Goal: Transaction & Acquisition: Purchase product/service

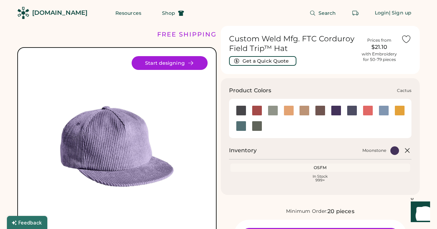
scroll to position [15, 0]
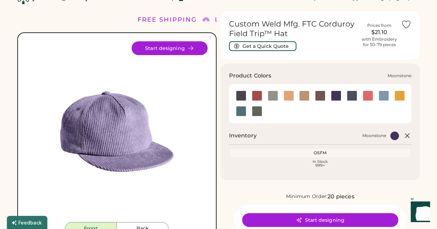
click at [336, 96] on div at bounding box center [336, 96] width 10 height 10
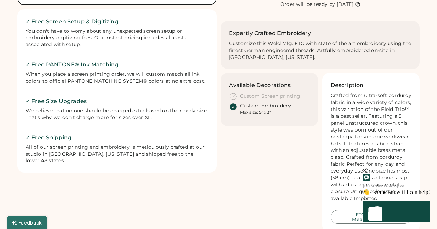
scroll to position [176, 0]
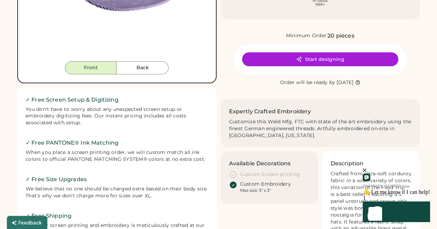
click at [313, 59] on button "Start designing" at bounding box center [320, 59] width 156 height 14
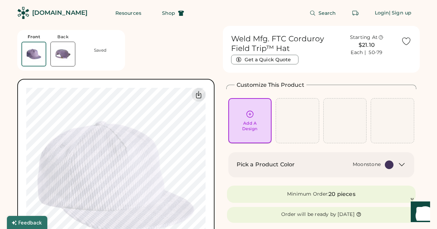
click at [240, 113] on div "Add A Design" at bounding box center [250, 121] width 34 height 22
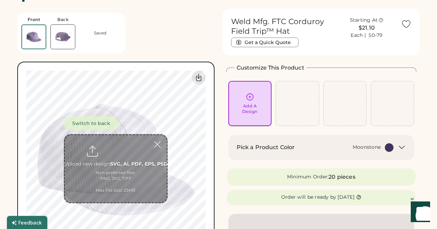
scroll to position [26, 0]
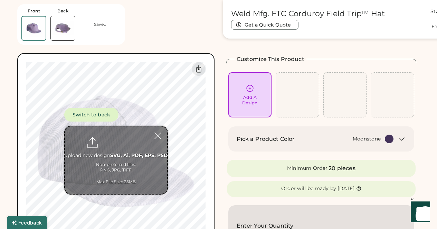
click at [115, 148] on input "file" at bounding box center [116, 161] width 102 height 68
type input "**********"
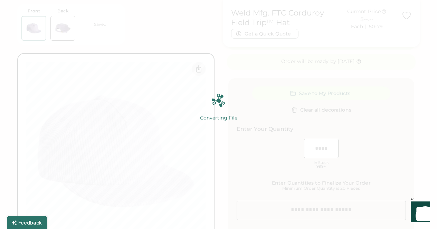
scroll to position [154, 0]
click at [260, 123] on div "Converting File 100% 100%" at bounding box center [218, 115] width 86 height 42
click at [268, 111] on img at bounding box center [218, 114] width 437 height 229
click at [226, 136] on img at bounding box center [218, 114] width 437 height 229
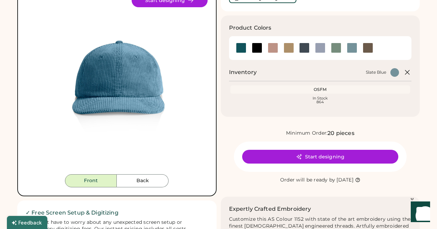
scroll to position [63, 0]
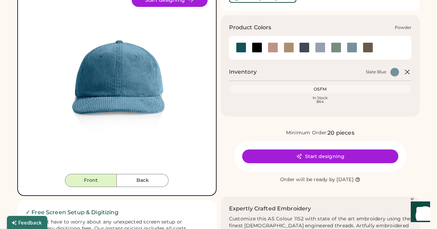
click at [321, 51] on div at bounding box center [320, 47] width 10 height 10
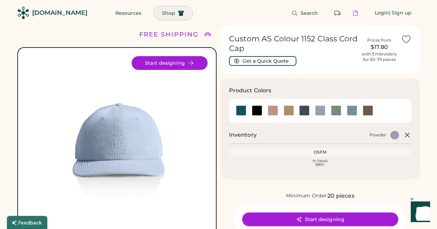
click at [154, 16] on button "Shop" at bounding box center [173, 13] width 39 height 14
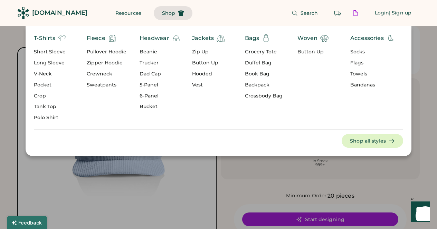
click at [146, 58] on div "Beanie" at bounding box center [159, 54] width 41 height 11
click at [145, 61] on div "Trucker" at bounding box center [159, 63] width 41 height 7
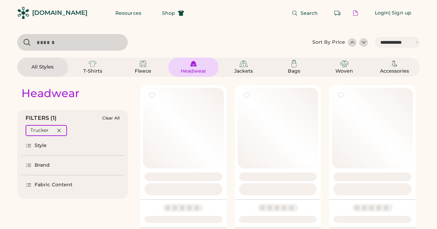
select select "*****"
select select "*"
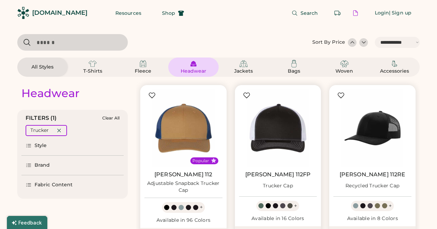
scroll to position [19, 0]
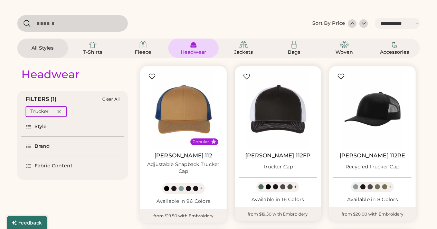
select select "*****"
select select "*"
click at [30, 122] on div "Style" at bounding box center [72, 126] width 102 height 19
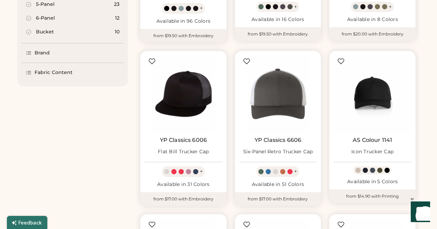
scroll to position [200, 0]
click at [190, 173] on div at bounding box center [188, 171] width 5 height 5
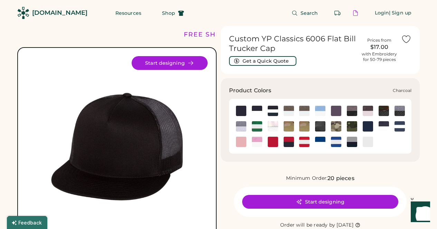
click at [334, 111] on img at bounding box center [336, 111] width 10 height 10
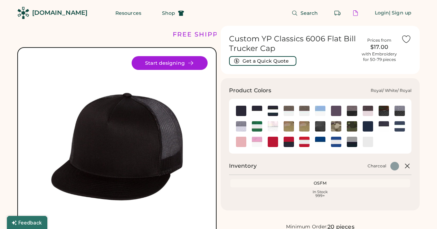
click at [337, 141] on img at bounding box center [336, 142] width 10 height 10
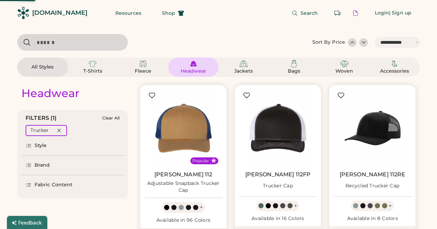
select select "*****"
select select "*"
click at [80, 42] on input "input" at bounding box center [72, 42] width 110 height 17
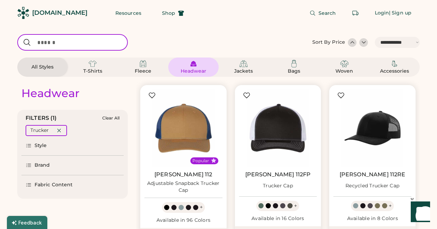
click at [42, 187] on div "Fabric Content" at bounding box center [54, 185] width 38 height 7
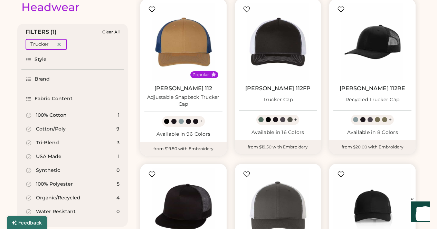
scroll to position [104, 0]
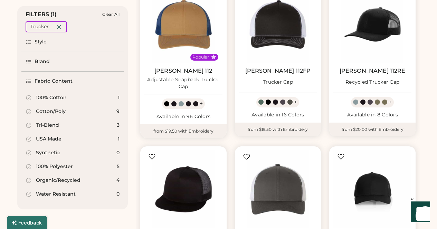
click at [40, 64] on div "Brand" at bounding box center [43, 61] width 16 height 7
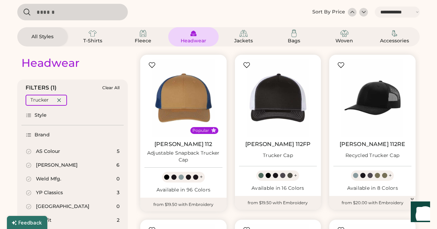
scroll to position [36, 0]
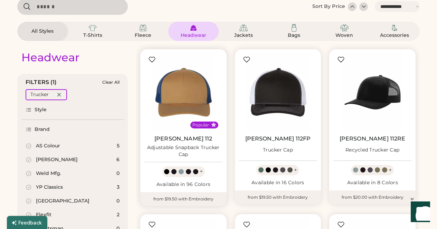
click at [187, 146] on div "Adjustable Snapback Trucker Cap" at bounding box center [183, 152] width 78 height 14
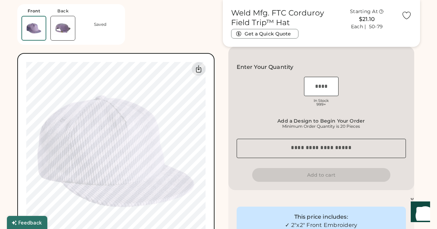
scroll to position [185, 0]
click at [310, 87] on input "input" at bounding box center [321, 86] width 35 height 19
type input "***"
click at [374, 106] on div "OSFM In Stock 999+" at bounding box center [320, 92] width 169 height 35
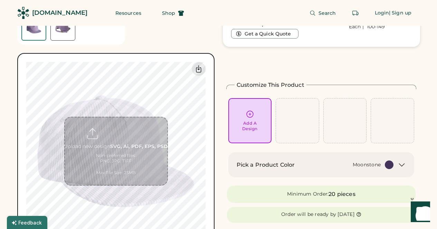
scroll to position [42, 0]
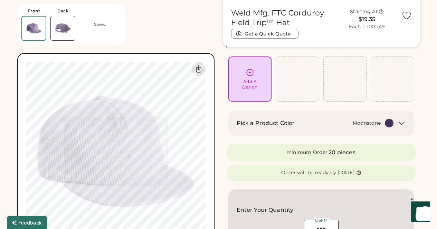
click at [66, 37] on img at bounding box center [63, 28] width 24 height 24
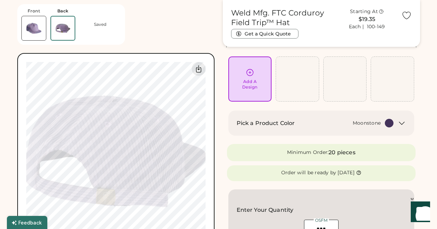
click at [43, 30] on img at bounding box center [34, 28] width 24 height 24
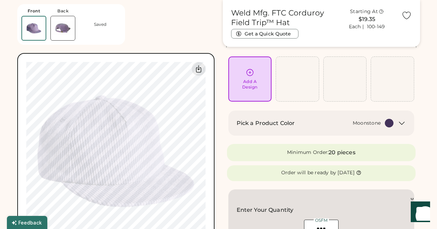
click at [248, 81] on div "Add A Design" at bounding box center [250, 84] width 16 height 11
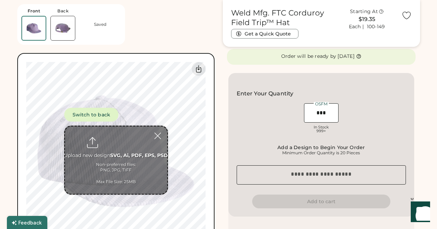
scroll to position [163, 0]
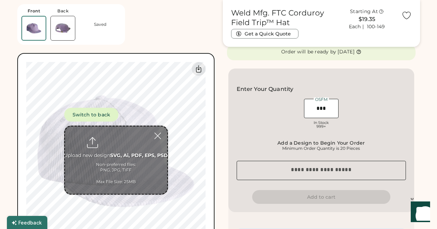
click at [114, 143] on input "file" at bounding box center [116, 161] width 102 height 68
type input "**********"
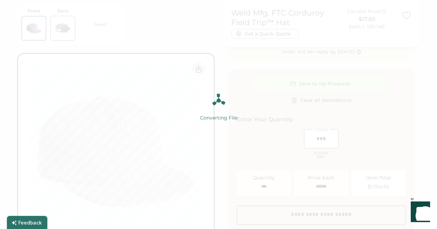
type input "*****"
click at [246, 96] on div "Converting File 100% 100%" at bounding box center [218, 115] width 86 height 42
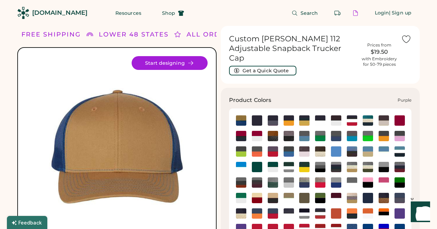
click at [402, 209] on img at bounding box center [399, 214] width 10 height 10
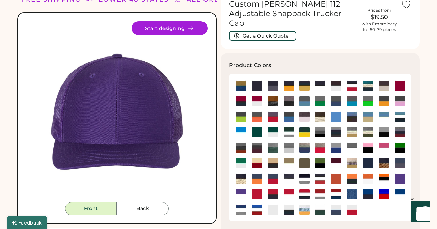
scroll to position [43, 0]
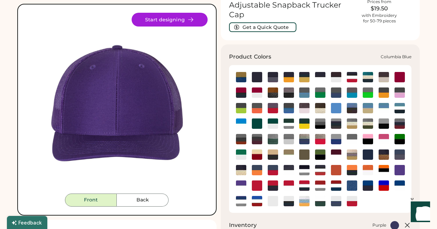
click at [337, 103] on img at bounding box center [336, 108] width 10 height 10
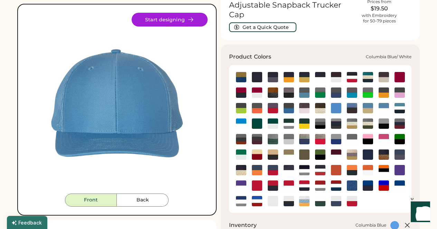
click at [382, 103] on img at bounding box center [383, 108] width 10 height 10
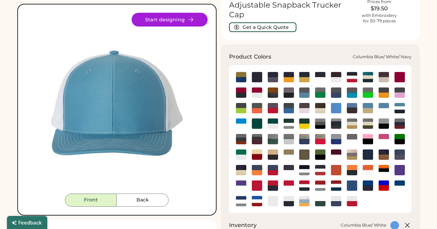
click at [401, 103] on img at bounding box center [399, 108] width 10 height 10
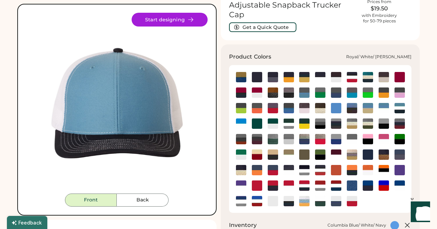
click at [241, 196] on img at bounding box center [241, 201] width 10 height 10
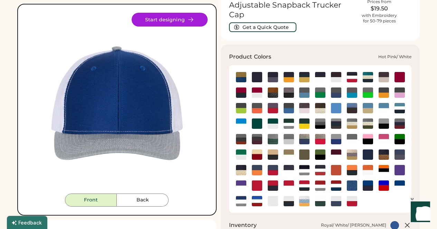
click at [384, 134] on img at bounding box center [383, 139] width 10 height 10
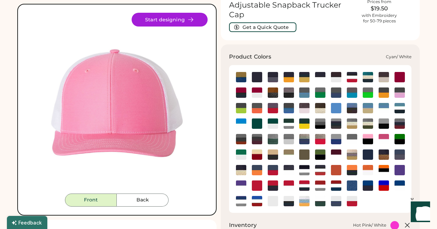
click at [238, 119] on img at bounding box center [241, 124] width 10 height 10
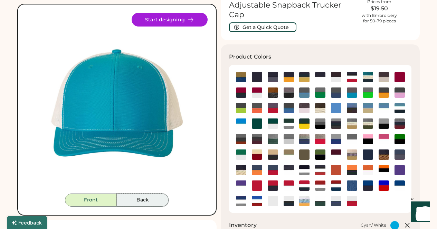
click at [131, 200] on button "Back" at bounding box center [143, 200] width 52 height 13
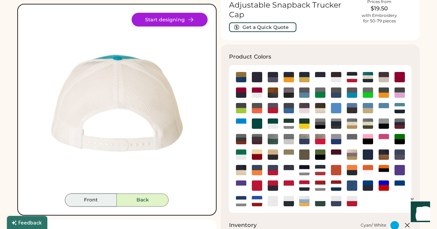
click at [100, 203] on button "Front" at bounding box center [91, 200] width 52 height 13
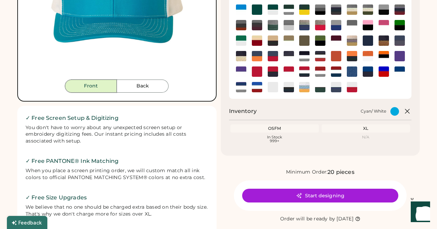
scroll to position [158, 0]
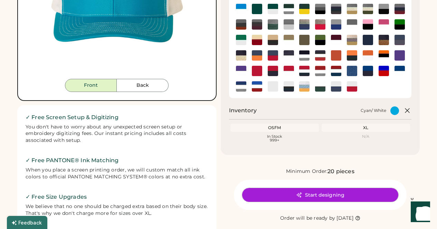
click at [302, 192] on icon at bounding box center [299, 195] width 6 height 6
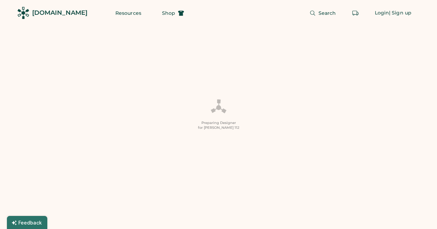
click at [266, 76] on div "Preparing Designer for Richardson 112" at bounding box center [218, 114] width 437 height 229
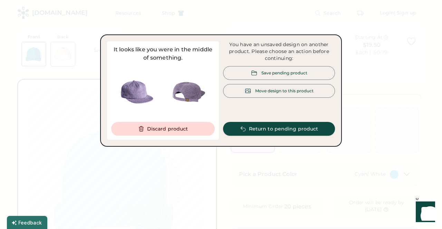
click at [243, 127] on icon at bounding box center [243, 129] width 6 height 6
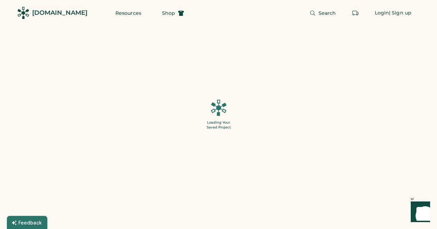
type input "***"
type input "*****"
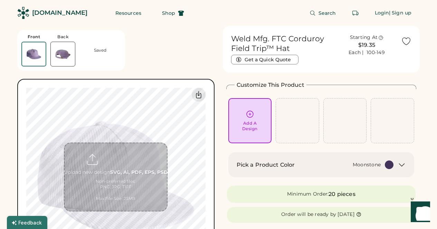
click at [263, 62] on button "Get a Quick Quote" at bounding box center [264, 60] width 67 height 10
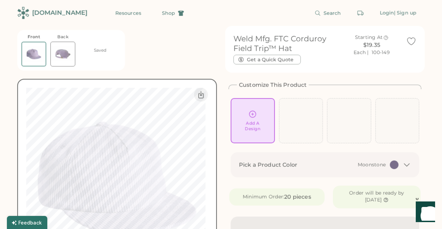
click at [383, 40] on div at bounding box center [221, 114] width 442 height 229
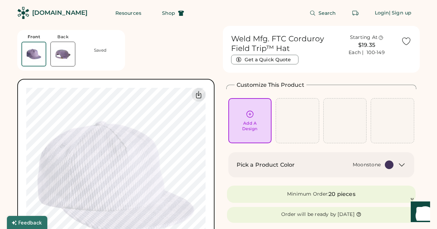
scroll to position [23, 0]
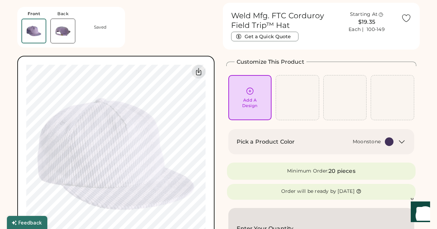
drag, startPoint x: 296, startPoint y: 42, endPoint x: 290, endPoint y: 40, distance: 6.8
click at [290, 40] on div "Weld Mfg. FTC Corduroy Field Trip™ Hat Get a Quick Quote Starting At $19.35 Eac…" at bounding box center [321, 24] width 189 height 43
click at [288, 39] on button "Get a Quick Quote" at bounding box center [264, 37] width 67 height 10
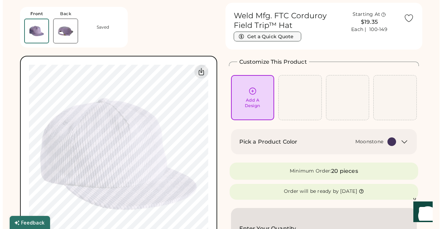
scroll to position [23, 0]
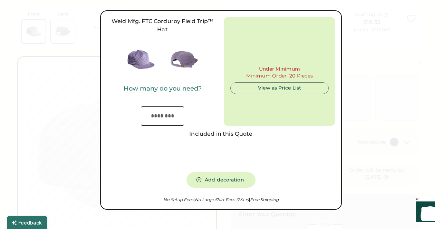
click at [167, 123] on input "input" at bounding box center [162, 116] width 43 height 19
type input "***"
click at [243, 118] on div "Under Minimum Minimum Order: 20 Pieces View as Price List" at bounding box center [279, 71] width 111 height 109
click at [268, 54] on div "Your Price" at bounding box center [279, 52] width 26 height 7
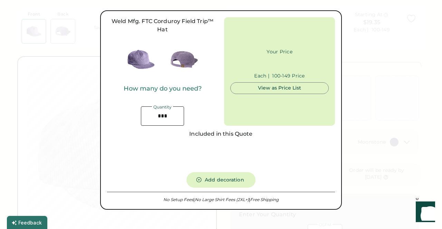
click at [387, 79] on div at bounding box center [221, 114] width 442 height 229
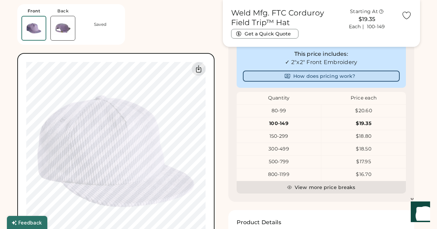
scroll to position [350, 0]
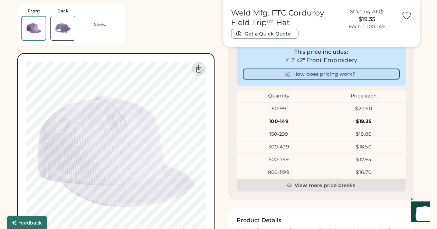
click at [312, 71] on button "How does pricing work?" at bounding box center [321, 74] width 157 height 11
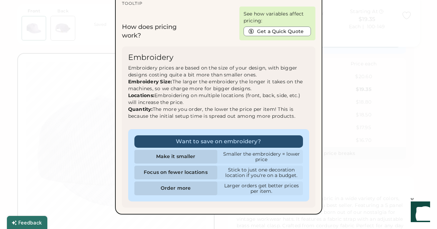
scroll to position [368, 0]
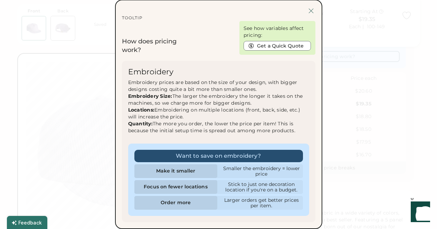
click at [313, 9] on div at bounding box center [310, 11] width 9 height 9
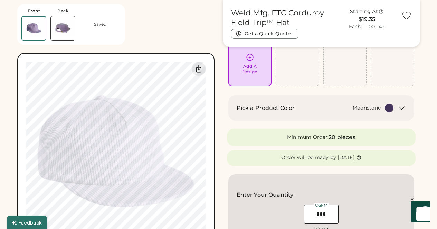
scroll to position [0, 0]
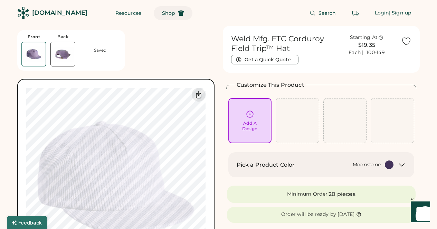
click at [178, 11] on use at bounding box center [181, 13] width 6 height 6
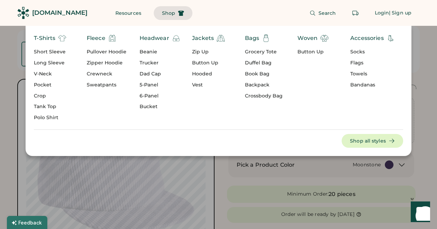
click at [264, 52] on div "Grocery Tote" at bounding box center [264, 52] width 38 height 7
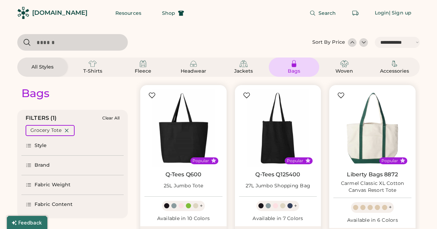
select select "*****"
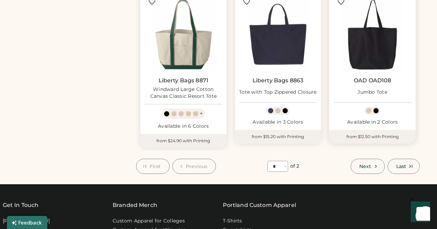
scroll to position [588, 0]
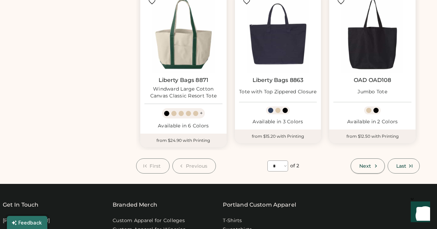
click at [378, 171] on button "Next" at bounding box center [367, 166] width 34 height 15
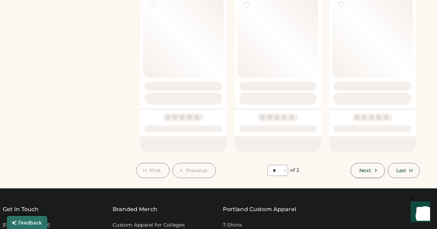
select select "*"
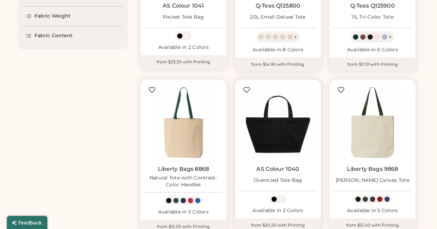
scroll to position [63, 0]
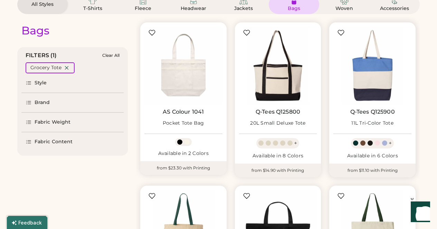
click at [379, 90] on img at bounding box center [372, 66] width 78 height 78
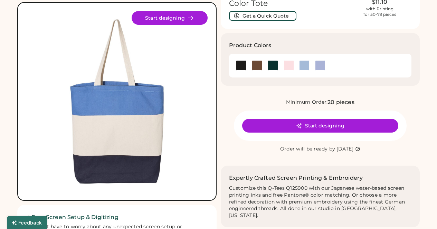
scroll to position [56, 0]
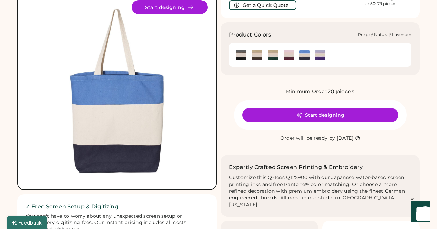
click at [321, 55] on img at bounding box center [320, 55] width 10 height 10
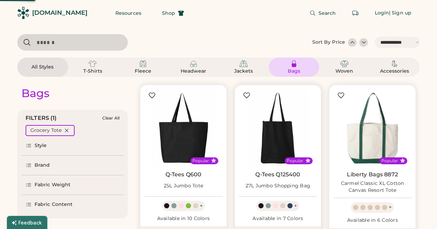
select select "*****"
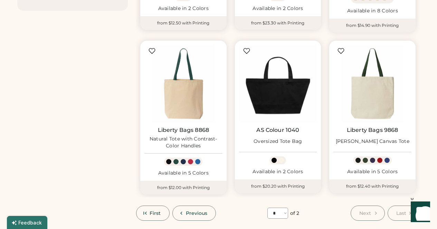
scroll to position [221, 0]
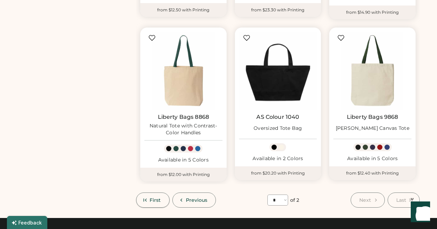
click at [155, 200] on span "First" at bounding box center [154, 200] width 11 height 5
select select "*"
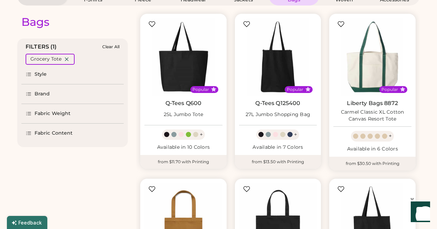
scroll to position [70, 0]
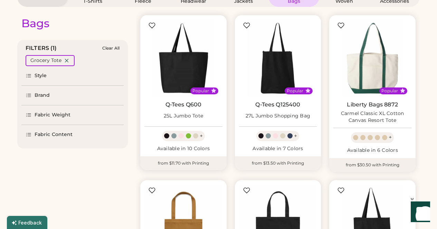
click at [186, 116] on div "25L Jumbo Tote" at bounding box center [184, 116] width 40 height 7
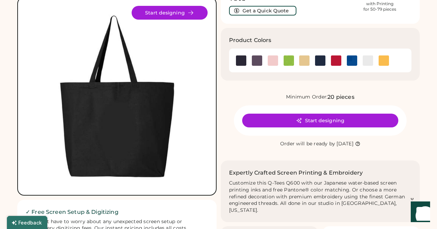
scroll to position [35, 0]
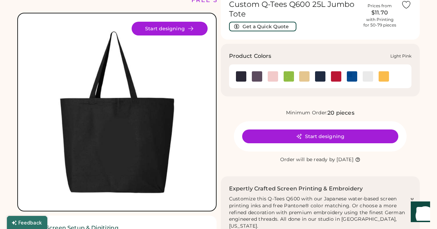
click at [272, 77] on img at bounding box center [272, 76] width 10 height 10
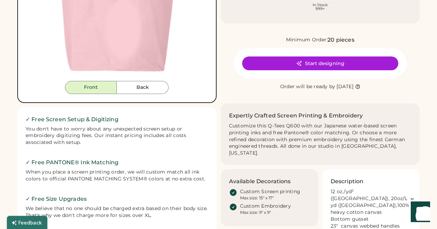
scroll to position [170, 0]
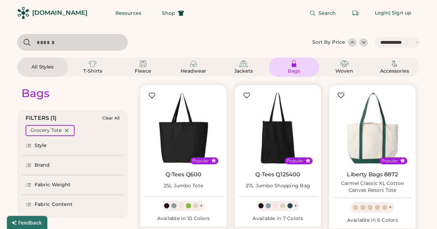
select select "*****"
select select "*"
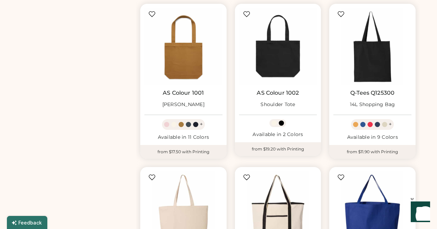
scroll to position [248, 0]
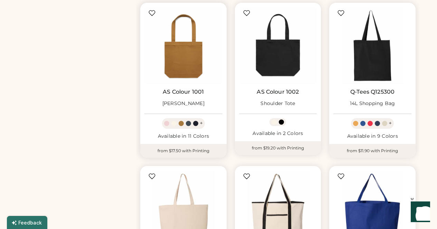
click at [176, 140] on div "AS Colour 1001 Carrie Tote + Available in 11 Colors" at bounding box center [183, 73] width 86 height 141
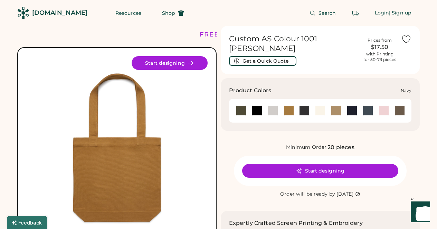
click at [345, 106] on div at bounding box center [352, 111] width 16 height 10
click at [349, 106] on div at bounding box center [351, 111] width 10 height 10
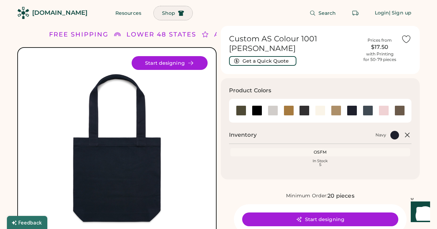
click at [161, 19] on button "Shop" at bounding box center [173, 13] width 39 height 14
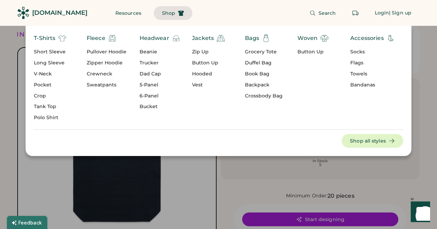
click at [157, 76] on div "Dad Cap" at bounding box center [159, 74] width 41 height 7
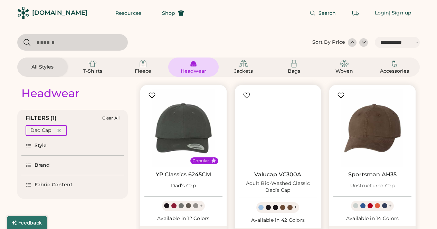
select select "*****"
select select "*"
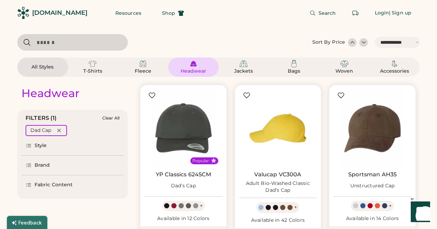
scroll to position [226, 0]
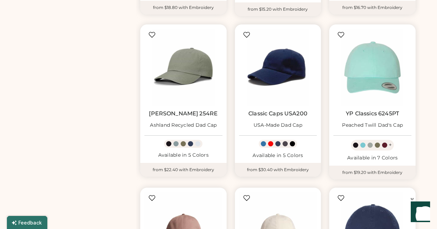
select select "*****"
select select "*"
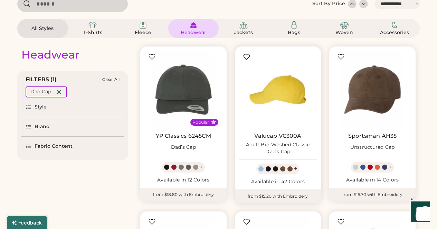
scroll to position [0, 0]
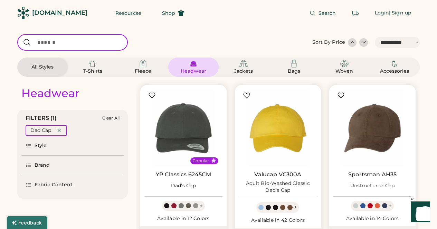
click at [73, 43] on input "input" at bounding box center [72, 42] width 110 height 17
type input "**********"
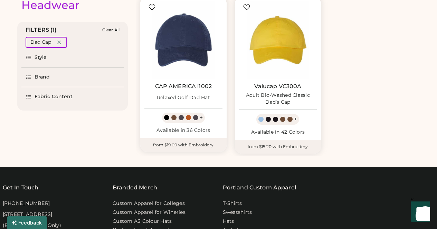
scroll to position [89, 0]
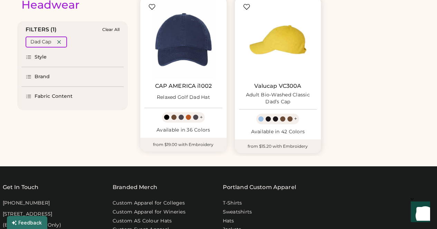
click at [289, 57] on img at bounding box center [278, 40] width 78 height 78
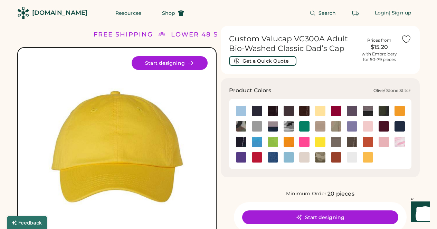
click at [353, 138] on img at bounding box center [351, 142] width 10 height 10
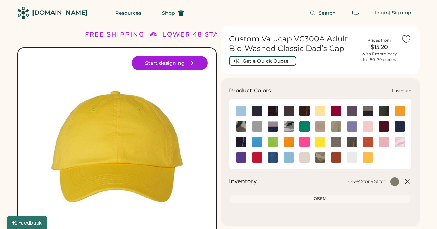
click at [351, 127] on img at bounding box center [351, 126] width 10 height 10
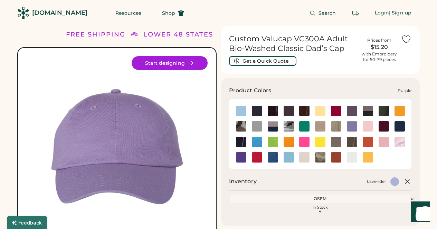
click at [239, 154] on img at bounding box center [241, 158] width 10 height 10
click at [271, 151] on div at bounding box center [272, 158] width 16 height 16
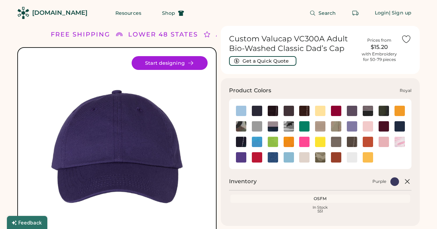
click at [272, 152] on div at bounding box center [272, 157] width 10 height 10
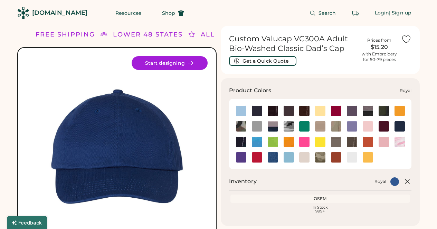
click at [271, 159] on img at bounding box center [272, 158] width 10 height 10
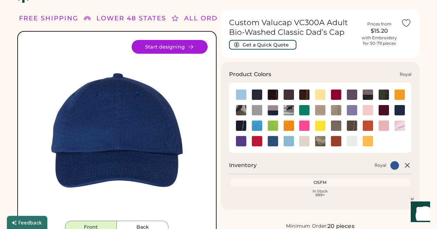
scroll to position [51, 0]
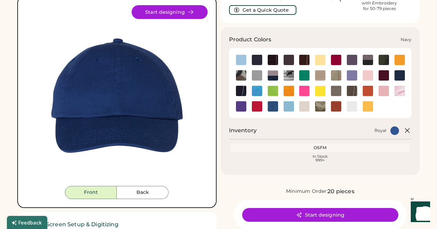
click at [398, 73] on img at bounding box center [399, 75] width 10 height 10
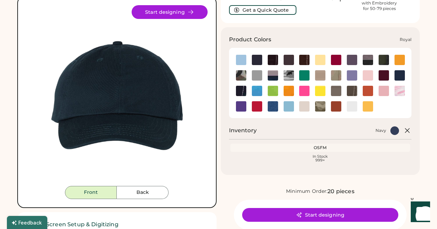
click at [271, 105] on img at bounding box center [272, 106] width 10 height 10
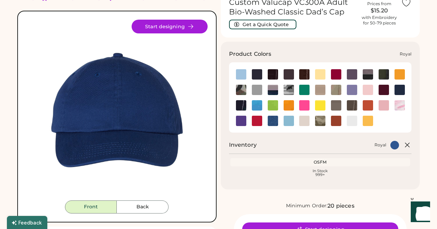
scroll to position [36, 0]
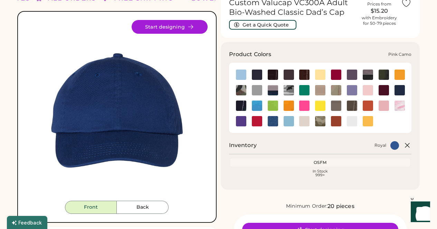
click at [400, 106] on img at bounding box center [399, 106] width 10 height 10
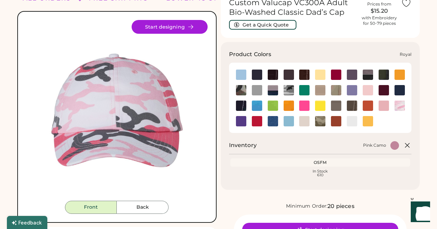
click at [274, 122] on img at bounding box center [272, 121] width 10 height 10
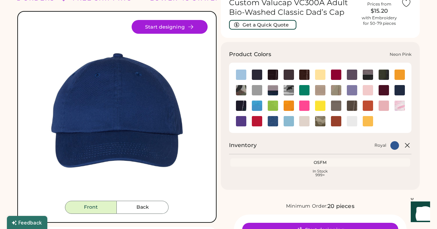
click at [301, 102] on img at bounding box center [304, 106] width 10 height 10
click at [322, 75] on img at bounding box center [320, 75] width 10 height 10
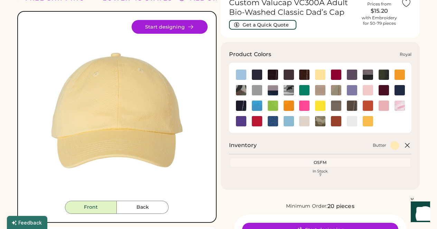
click at [279, 120] on div at bounding box center [272, 121] width 16 height 10
click at [274, 121] on img at bounding box center [272, 121] width 10 height 10
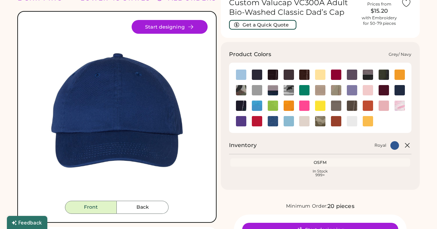
click at [271, 89] on img at bounding box center [272, 90] width 10 height 10
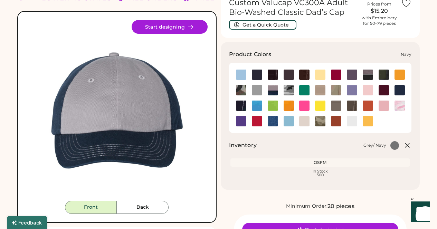
click at [402, 90] on img at bounding box center [399, 90] width 10 height 10
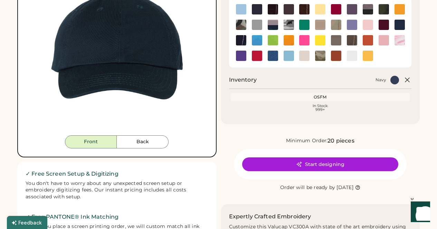
scroll to position [102, 0]
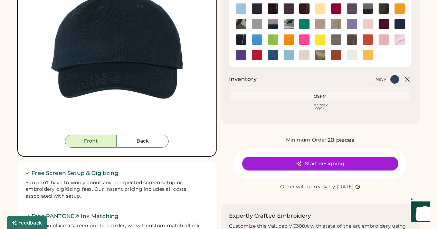
click at [306, 168] on button "Start designing" at bounding box center [320, 164] width 156 height 14
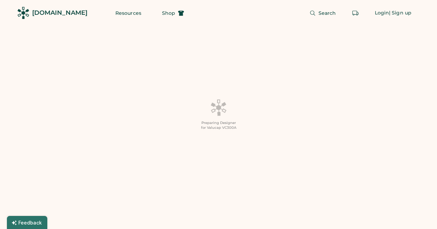
click at [140, 99] on div "Preparing Designer for Valucap VC300A" at bounding box center [218, 114] width 437 height 229
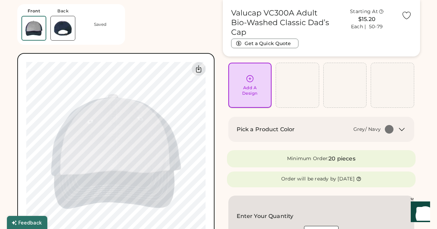
scroll to position [48, 0]
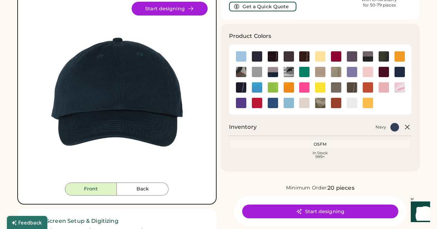
scroll to position [53, 0]
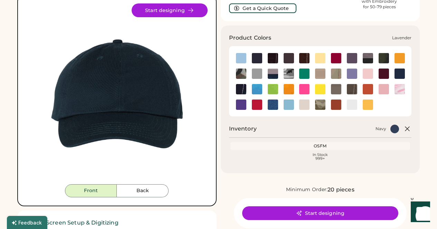
click at [347, 76] on img at bounding box center [351, 74] width 10 height 10
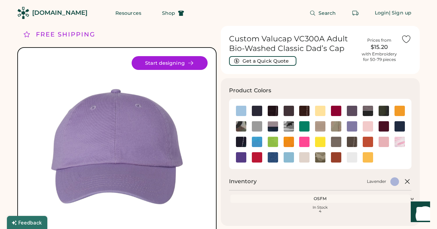
click at [315, 13] on icon at bounding box center [312, 13] width 6 height 6
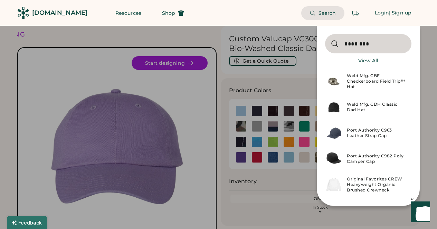
type input "********"
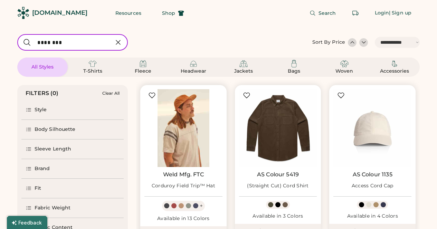
select select "*****"
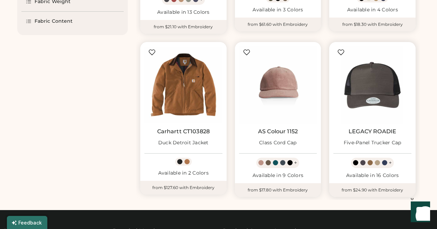
scroll to position [204, 0]
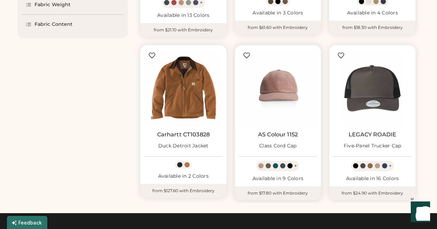
click at [269, 145] on div "Class Cord Cap" at bounding box center [278, 146] width 38 height 7
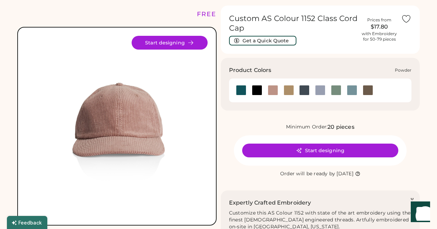
click at [319, 90] on div at bounding box center [320, 90] width 10 height 10
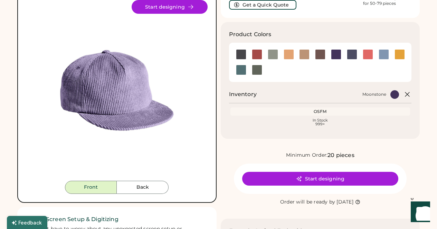
scroll to position [60, 0]
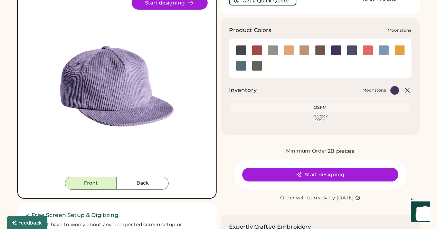
click at [333, 49] on div at bounding box center [336, 50] width 10 height 10
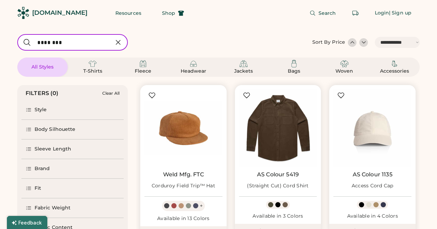
select select "*****"
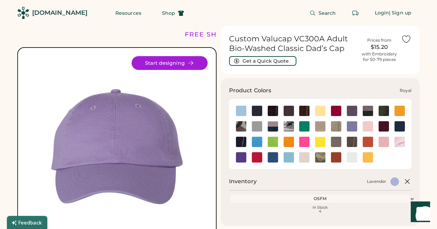
click at [272, 161] on img at bounding box center [272, 158] width 10 height 10
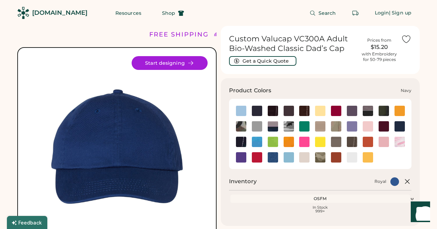
click at [400, 124] on img at bounding box center [399, 126] width 10 height 10
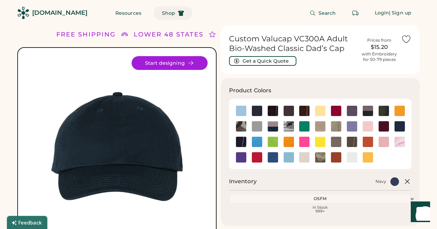
click at [162, 13] on span "Shop" at bounding box center [168, 13] width 13 height 5
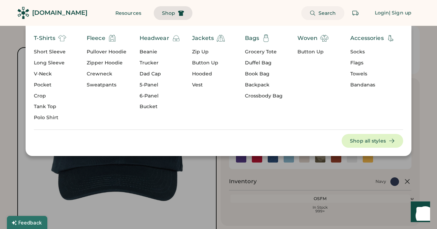
click at [326, 10] on button "Search" at bounding box center [322, 13] width 43 height 14
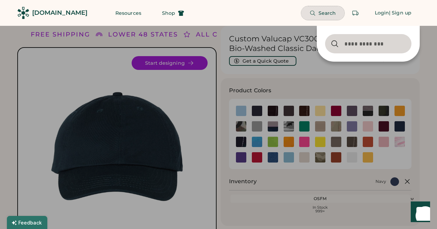
click at [326, 10] on button "Search" at bounding box center [322, 13] width 43 height 14
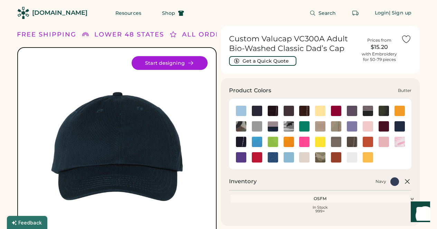
click at [320, 112] on img at bounding box center [320, 111] width 10 height 10
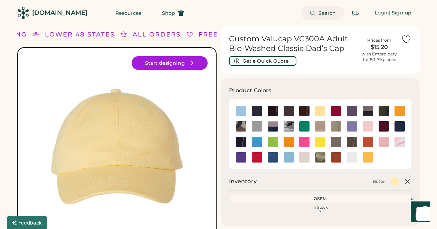
click at [311, 17] on button "Search" at bounding box center [322, 13] width 43 height 14
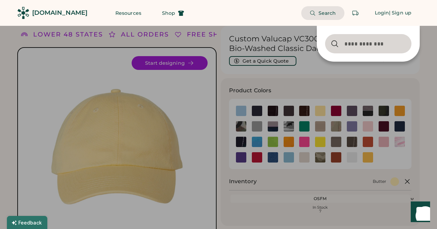
click at [369, 49] on input "input" at bounding box center [368, 43] width 86 height 19
click at [242, 101] on div at bounding box center [218, 114] width 437 height 229
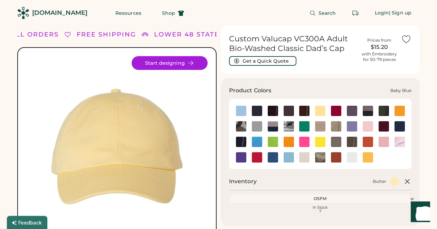
click at [242, 109] on img at bounding box center [241, 111] width 10 height 10
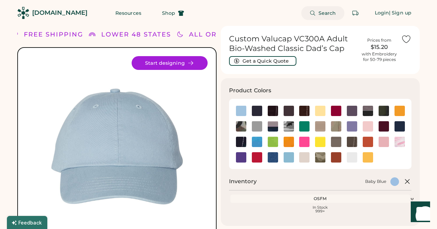
click at [326, 18] on button "Search" at bounding box center [322, 13] width 43 height 14
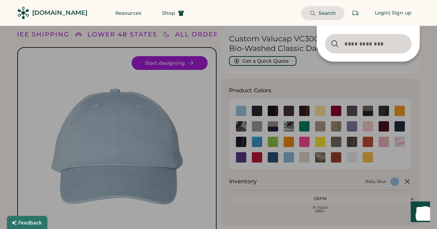
click at [370, 158] on div at bounding box center [218, 114] width 437 height 229
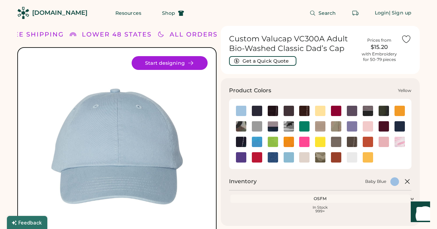
click at [370, 158] on img at bounding box center [367, 158] width 10 height 10
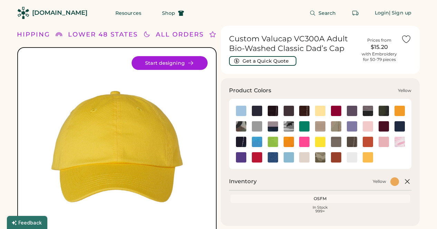
click at [370, 158] on img at bounding box center [367, 158] width 10 height 10
click at [318, 143] on img at bounding box center [320, 142] width 10 height 10
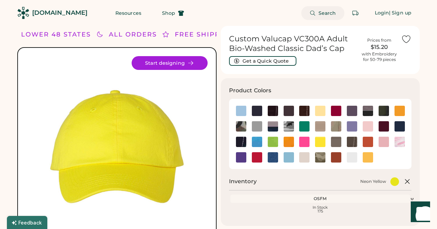
click at [320, 13] on span "Search" at bounding box center [327, 13] width 18 height 5
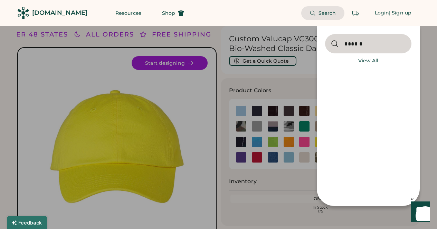
type input "******"
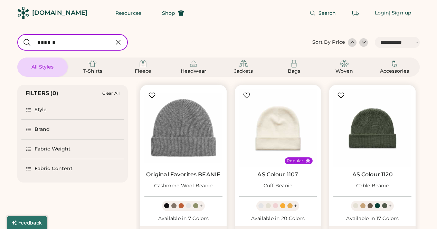
select select "*****"
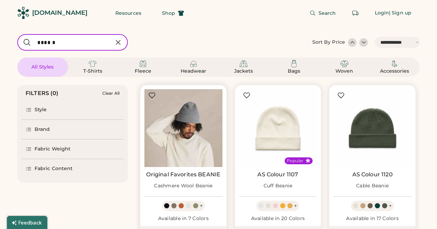
drag, startPoint x: 0, startPoint y: 0, endPoint x: 220, endPoint y: 183, distance: 285.7
click at [220, 183] on div "Original Favorites BEANIE Cashmere Wool Beanie" at bounding box center [183, 182] width 78 height 21
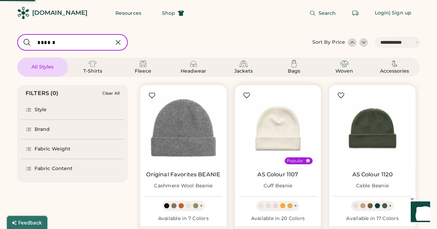
click at [256, 175] on div "AS Colour 1107 Cuff Beanie" at bounding box center [278, 182] width 78 height 21
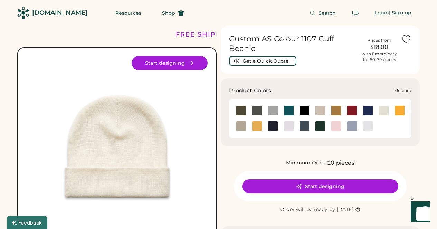
click at [258, 127] on div at bounding box center [257, 126] width 10 height 10
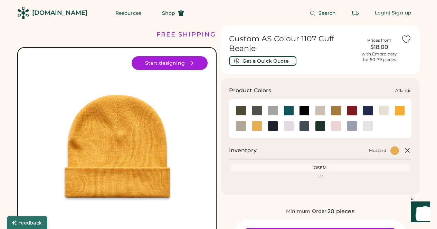
click at [290, 111] on div at bounding box center [288, 111] width 10 height 10
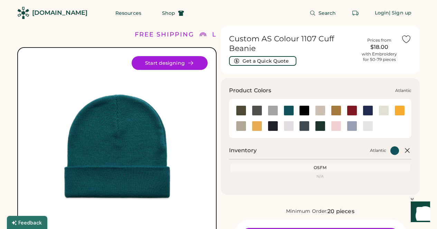
click at [290, 111] on div at bounding box center [288, 111] width 10 height 10
click at [367, 112] on div at bounding box center [367, 111] width 10 height 10
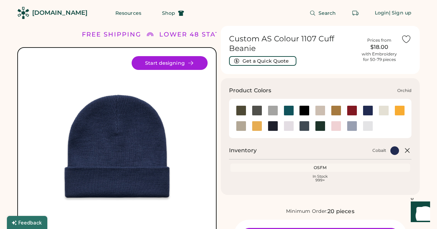
click at [286, 126] on div at bounding box center [288, 126] width 10 height 10
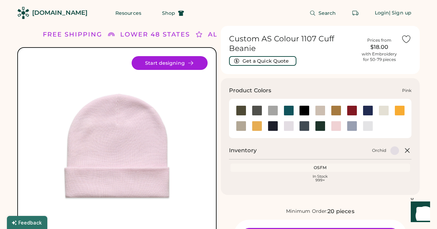
click at [336, 126] on div at bounding box center [336, 126] width 10 height 10
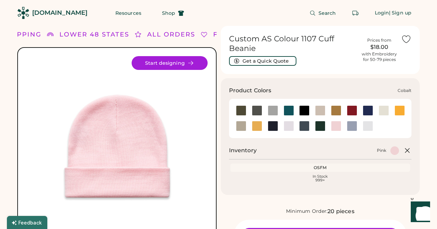
click at [369, 112] on div at bounding box center [367, 111] width 10 height 10
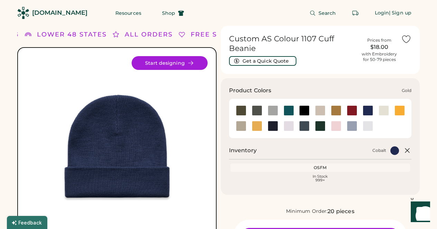
click at [400, 111] on div at bounding box center [399, 111] width 10 height 10
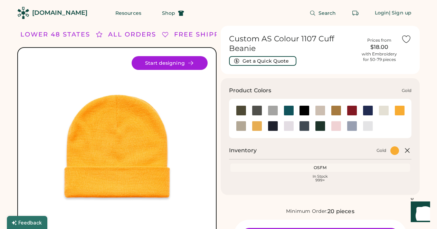
click at [400, 111] on div at bounding box center [399, 111] width 10 height 10
click at [365, 110] on div at bounding box center [367, 111] width 10 height 10
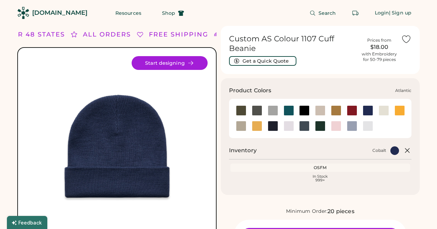
click at [285, 110] on div at bounding box center [288, 111] width 10 height 10
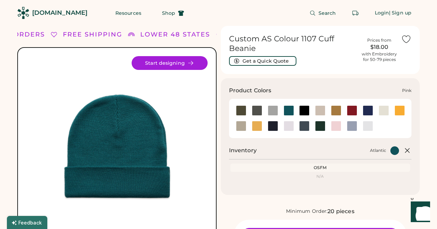
click at [336, 124] on div at bounding box center [336, 126] width 10 height 10
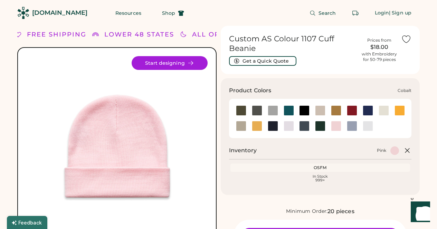
click at [363, 109] on div at bounding box center [367, 111] width 10 height 10
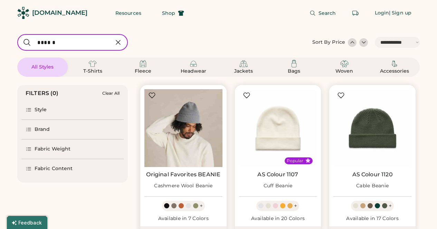
select select "*****"
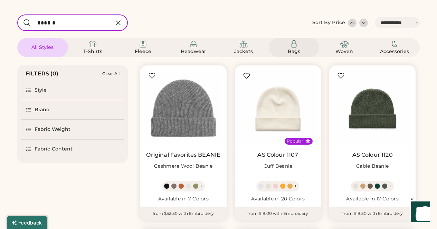
click at [290, 43] on img at bounding box center [294, 44] width 8 height 8
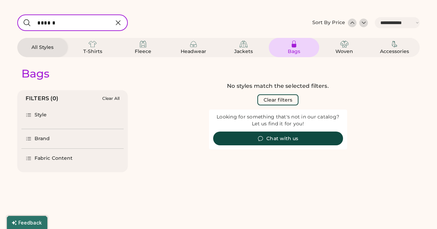
click at [290, 47] on img at bounding box center [294, 44] width 8 height 8
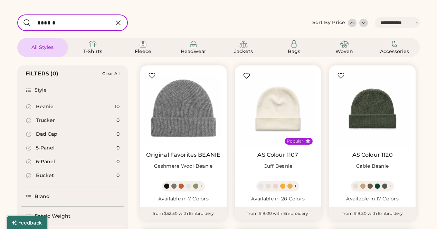
click at [117, 25] on icon at bounding box center [118, 23] width 8 height 8
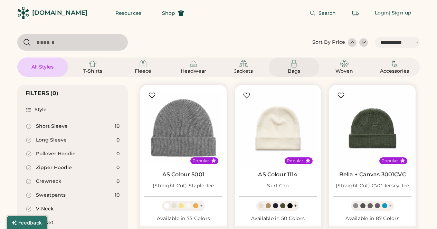
click at [294, 66] on img at bounding box center [294, 64] width 8 height 8
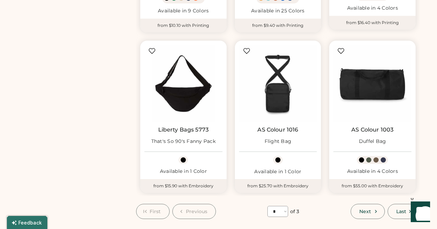
scroll to position [542, 0]
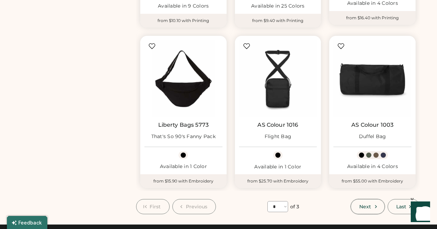
click at [369, 207] on span "Next" at bounding box center [365, 207] width 12 height 5
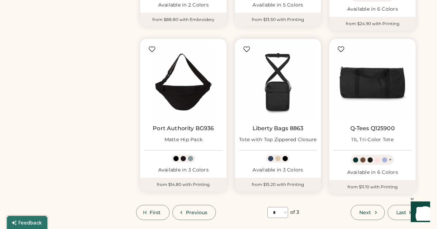
select select "*"
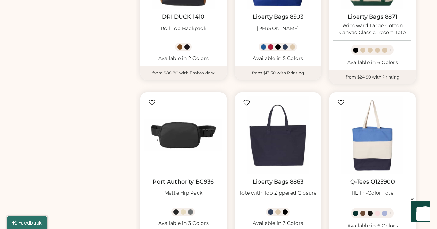
scroll to position [489, 0]
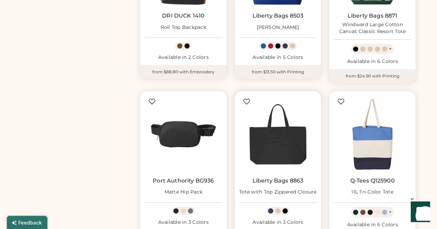
click at [278, 160] on img at bounding box center [278, 135] width 78 height 78
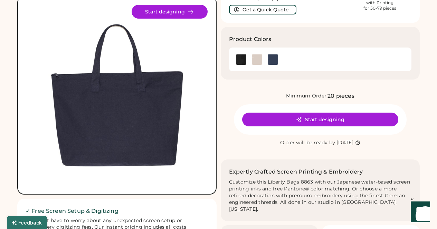
scroll to position [51, 0]
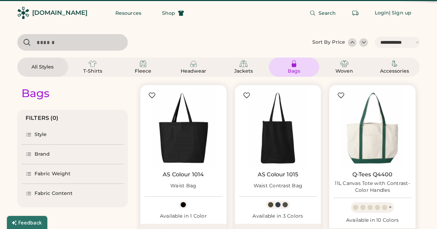
select select "*****"
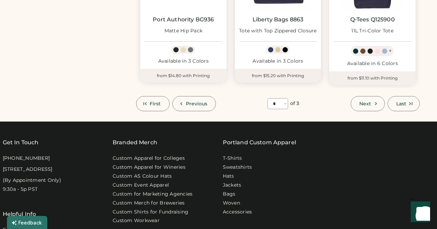
scroll to position [674, 0]
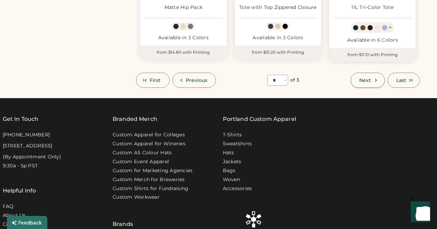
click at [376, 79] on icon at bounding box center [375, 80] width 6 height 6
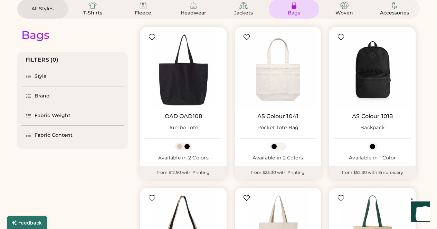
scroll to position [52, 0]
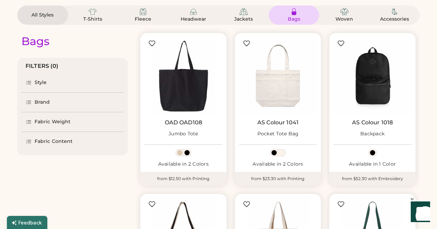
click at [31, 80] on icon at bounding box center [29, 83] width 6 height 6
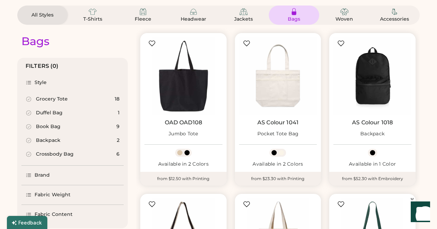
click at [48, 97] on div "Grocery Tote" at bounding box center [52, 99] width 32 height 7
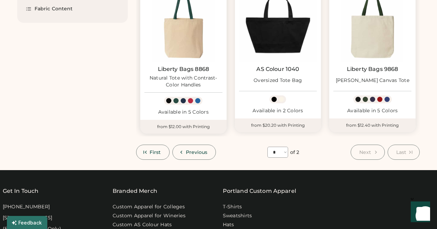
scroll to position [270, 0]
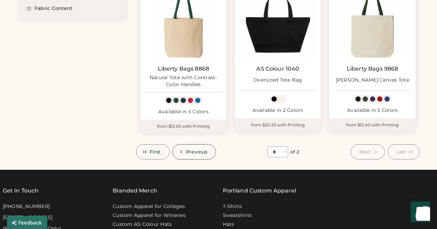
click at [173, 153] on button "Previous" at bounding box center [194, 152] width 44 height 15
select select "*"
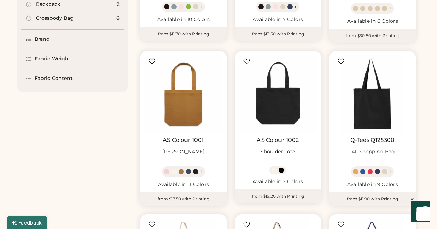
select select "*****"
select select "*"
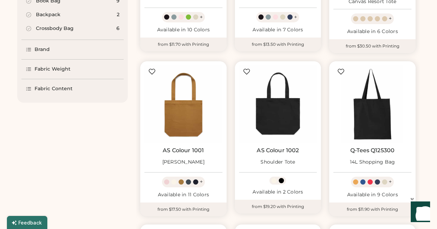
scroll to position [189, 0]
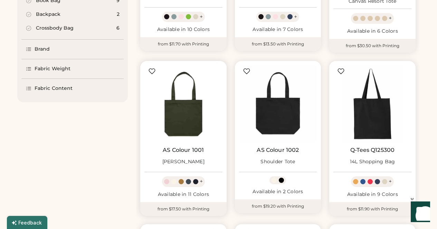
click at [194, 128] on img at bounding box center [183, 104] width 78 height 78
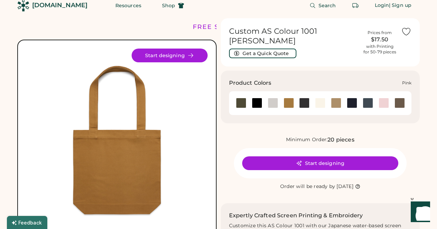
click at [385, 98] on div at bounding box center [383, 103] width 10 height 10
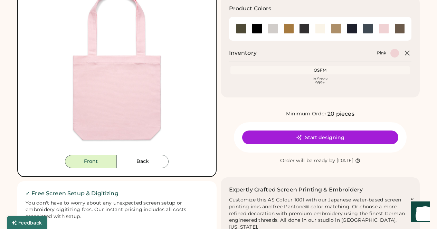
scroll to position [73, 0]
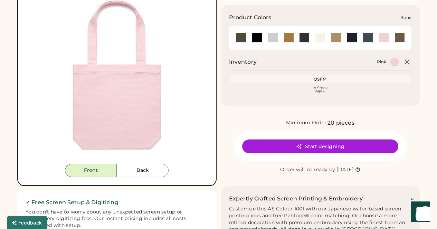
click at [271, 32] on div at bounding box center [272, 37] width 10 height 10
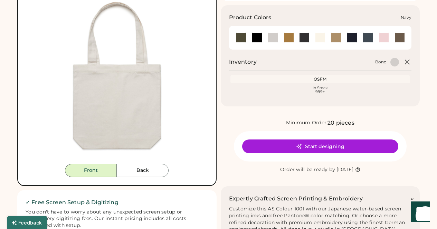
click at [356, 33] on div at bounding box center [351, 37] width 10 height 10
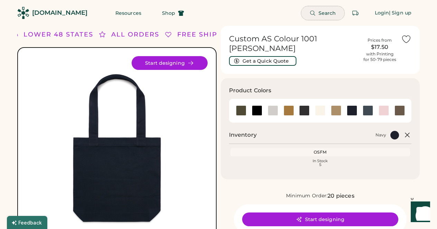
click at [318, 13] on button "Search" at bounding box center [322, 13] width 43 height 14
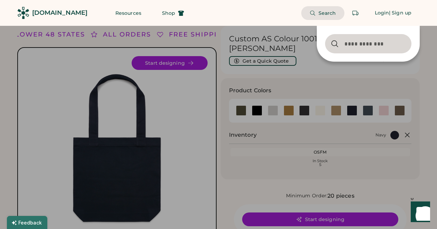
click at [358, 46] on input "input" at bounding box center [368, 43] width 86 height 19
click at [216, 19] on div "Search Login | Sign up" at bounding box center [305, 13] width 227 height 26
click at [162, 11] on span "Shop" at bounding box center [168, 13] width 13 height 5
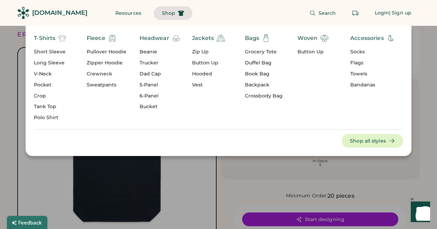
click at [356, 54] on div "Socks" at bounding box center [372, 52] width 45 height 7
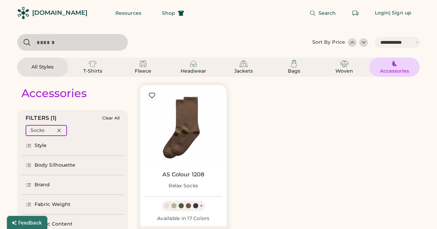
select select "*****"
click at [162, 14] on span "Shop" at bounding box center [168, 13] width 13 height 5
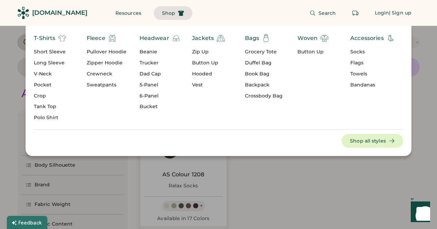
click at [201, 85] on div "Vest" at bounding box center [208, 85] width 33 height 7
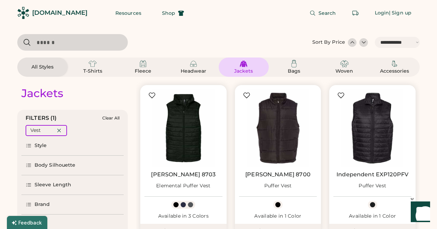
click at [241, 71] on div "Jackets" at bounding box center [243, 71] width 31 height 7
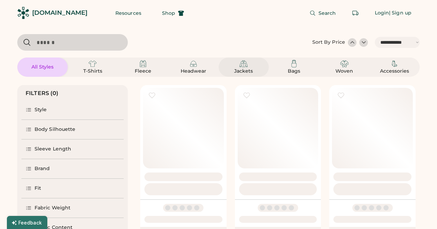
click at [241, 66] on img at bounding box center [243, 64] width 8 height 8
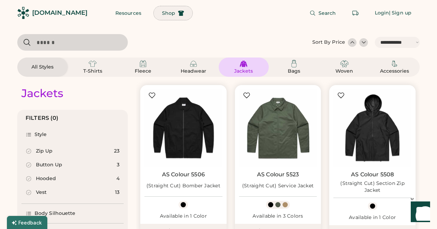
click at [162, 16] on span "Shop" at bounding box center [168, 13] width 13 height 5
click at [162, 13] on span "Shop" at bounding box center [168, 13] width 13 height 5
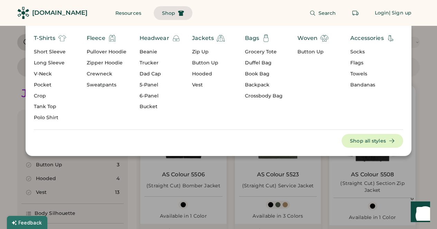
click at [114, 49] on div "Pullover Hoodie" at bounding box center [107, 52] width 40 height 7
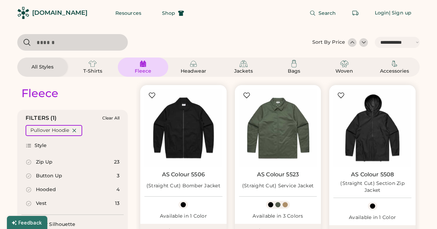
select select "*"
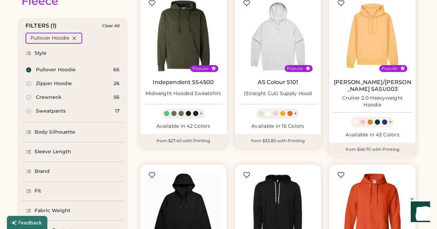
scroll to position [88, 0]
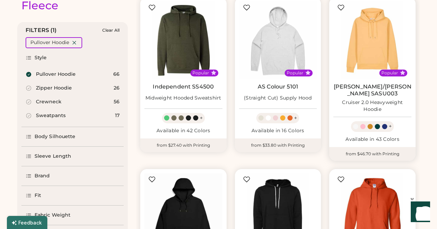
click at [377, 99] on div "Cruiser 2.0 Heavyweight Hoodie" at bounding box center [372, 106] width 78 height 14
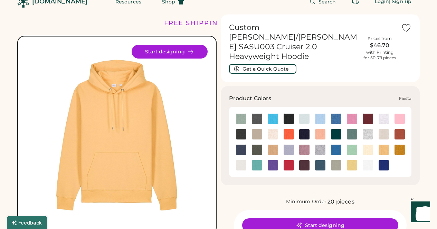
scroll to position [13, 0]
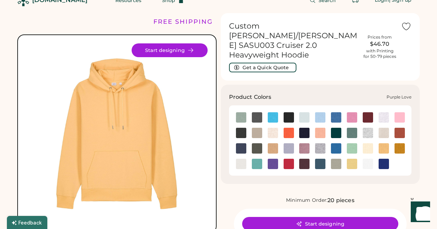
click at [270, 159] on img at bounding box center [272, 164] width 10 height 10
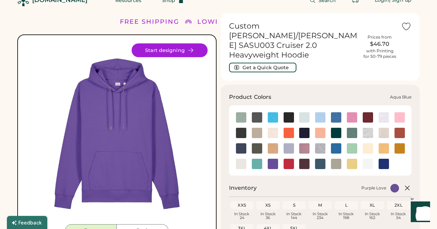
click at [276, 112] on img at bounding box center [272, 117] width 10 height 10
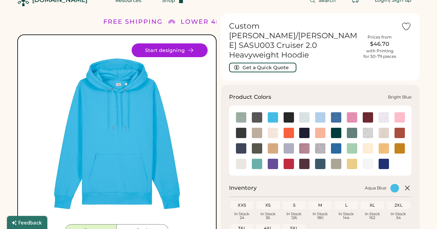
click at [337, 112] on img at bounding box center [336, 117] width 10 height 10
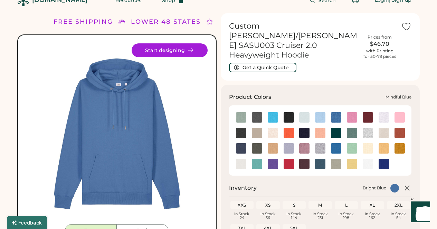
click at [334, 144] on img at bounding box center [336, 149] width 10 height 10
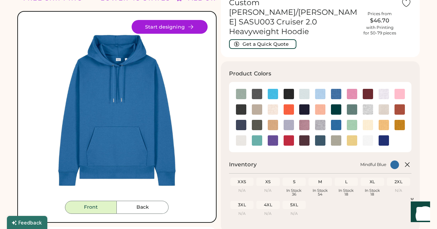
scroll to position [38, 0]
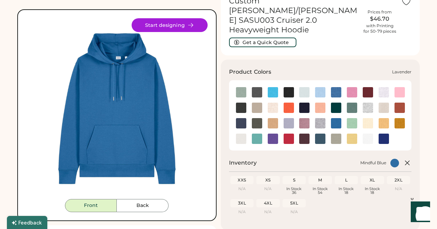
click at [290, 118] on img at bounding box center [288, 123] width 10 height 10
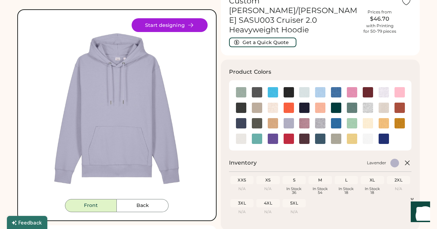
scroll to position [52, 0]
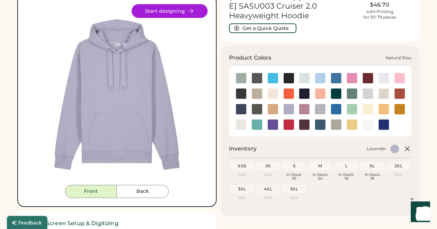
click at [368, 104] on img at bounding box center [367, 109] width 10 height 10
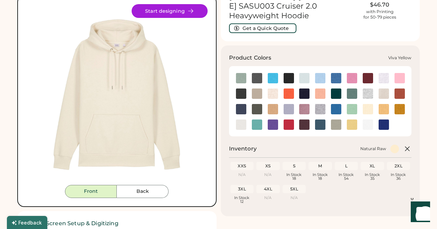
click at [352, 120] on img at bounding box center [351, 125] width 10 height 10
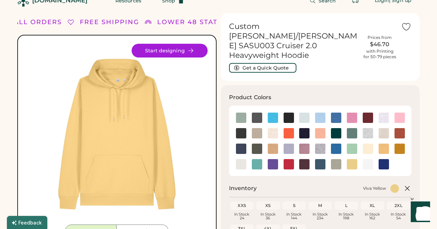
scroll to position [13, 0]
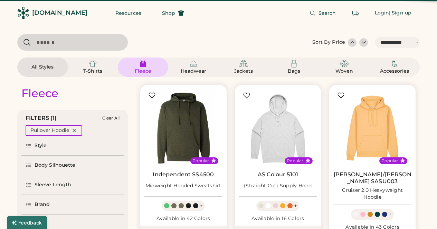
select select "*****"
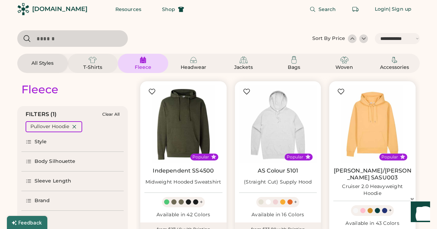
click at [94, 62] on img at bounding box center [92, 60] width 8 height 8
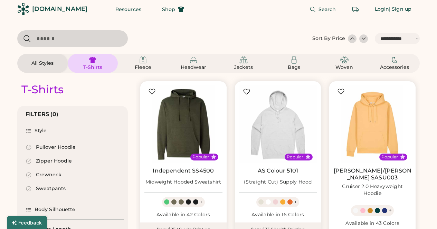
select select "*"
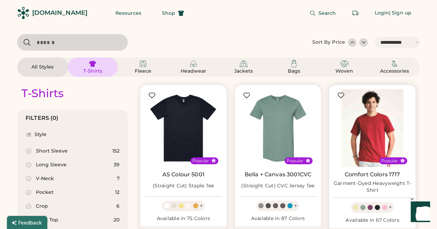
click at [372, 126] on img at bounding box center [372, 128] width 78 height 78
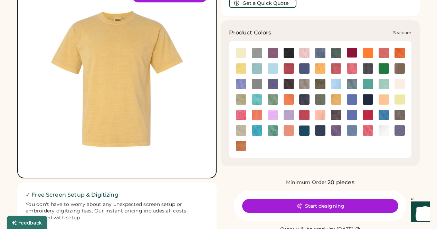
scroll to position [62, 0]
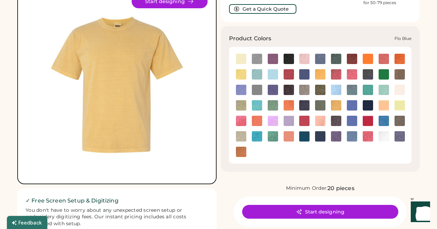
click at [241, 90] on img at bounding box center [241, 90] width 10 height 10
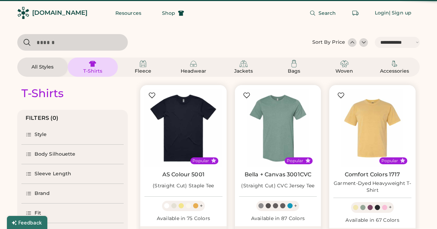
select select "*****"
select select "*"
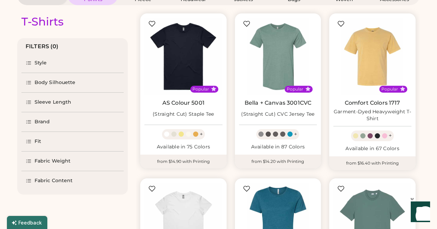
scroll to position [73, 0]
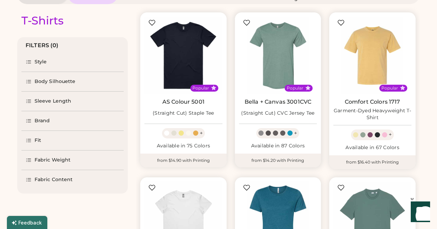
click at [271, 102] on link "Bella + Canvas 3001CVC" at bounding box center [277, 102] width 67 height 7
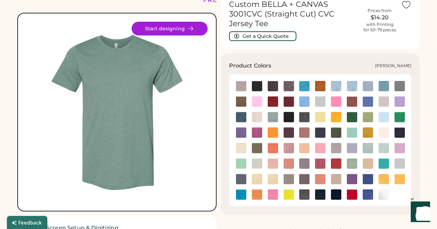
scroll to position [37, 0]
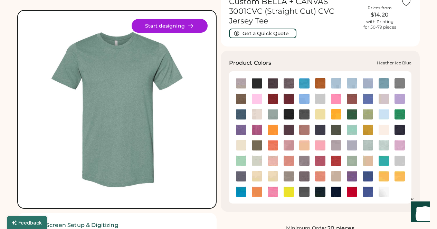
click at [383, 113] on img at bounding box center [383, 114] width 10 height 10
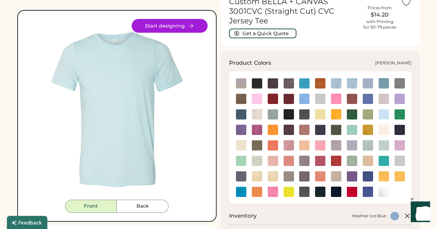
click at [379, 160] on img at bounding box center [383, 161] width 10 height 10
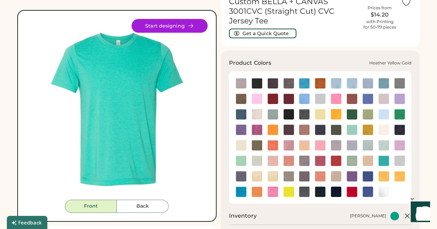
click at [396, 176] on img at bounding box center [399, 177] width 10 height 10
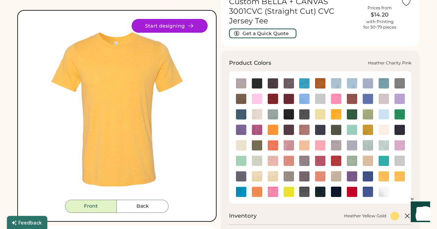
click at [332, 100] on img at bounding box center [336, 99] width 10 height 10
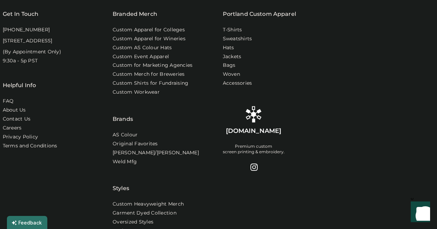
scroll to position [775, 0]
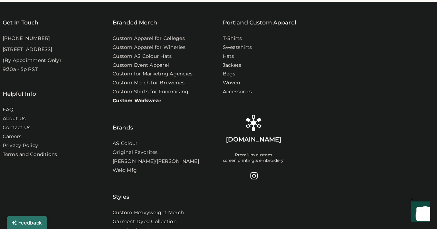
click at [152, 100] on link "Custom Workwear" at bounding box center [136, 101] width 49 height 7
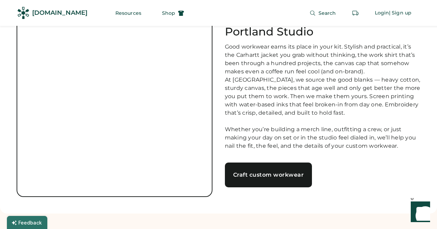
scroll to position [41, 0]
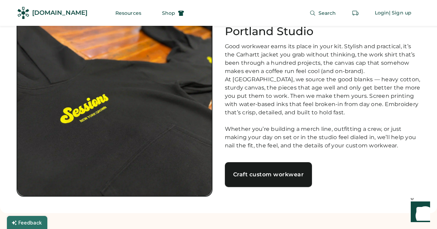
click at [262, 178] on div "Craft custom workwear" at bounding box center [268, 175] width 71 height 6
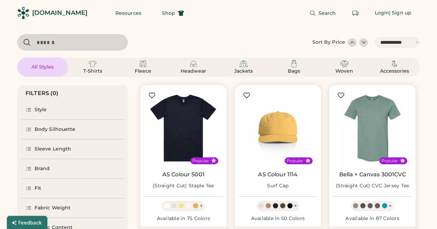
select select "*****"
select select "*"
click at [42, 42] on input "input" at bounding box center [72, 42] width 110 height 17
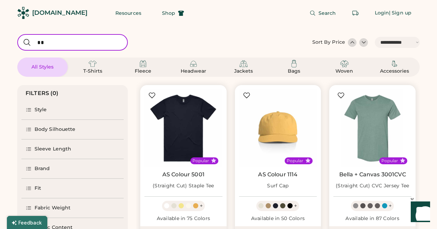
type input "***"
select select "*"
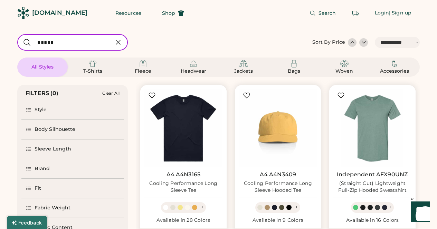
type input "*****"
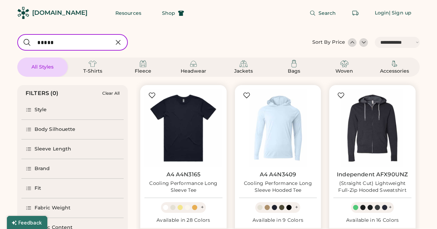
select select "**********"
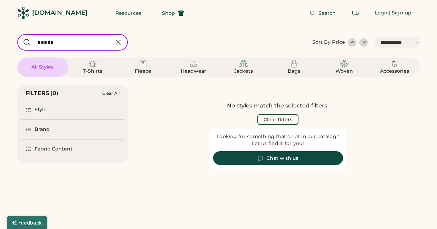
click at [42, 42] on input "input" at bounding box center [72, 42] width 110 height 17
select select "*"
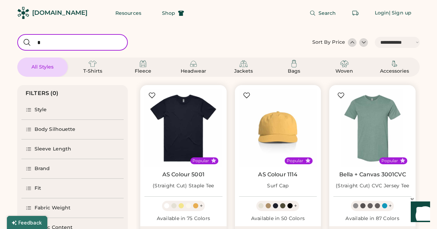
type input "**"
select select "*"
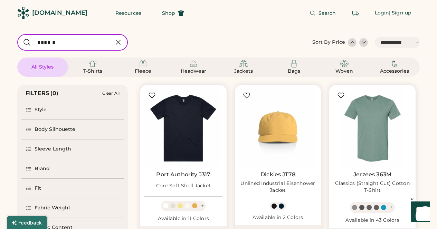
type input "******"
select select "*"
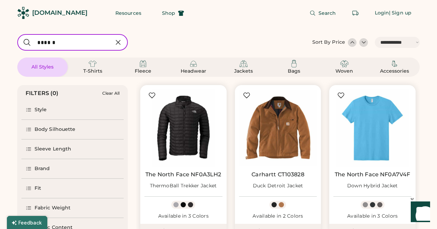
click at [32, 39] on input "input" at bounding box center [72, 42] width 110 height 17
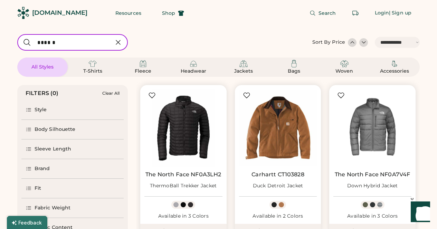
click at [53, 40] on input "input" at bounding box center [72, 42] width 110 height 17
type input "**"
select select "*"
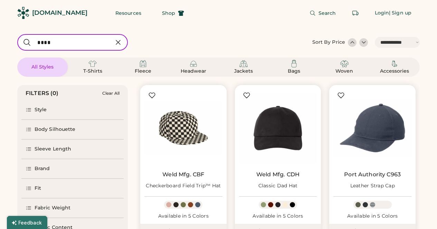
type input "****"
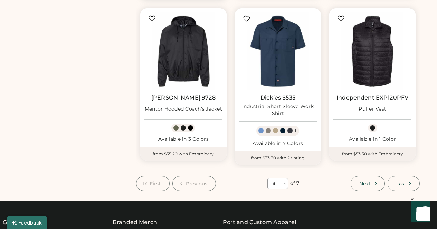
scroll to position [569, 0]
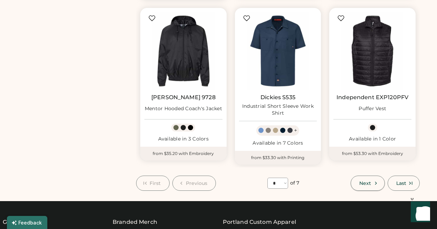
click at [362, 187] on button "Next" at bounding box center [367, 183] width 34 height 15
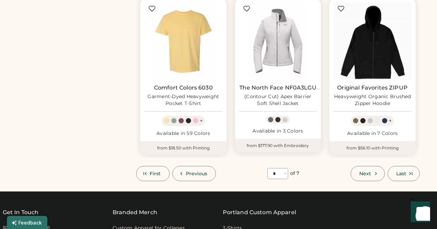
scroll to position [583, 0]
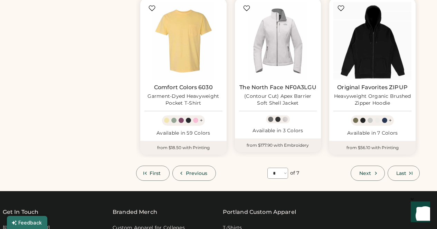
click at [365, 172] on span "Next" at bounding box center [365, 173] width 12 height 5
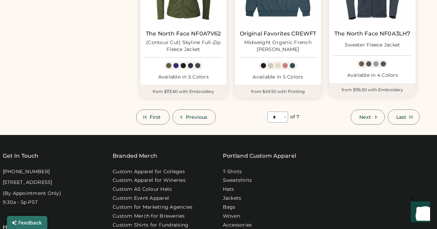
scroll to position [632, 0]
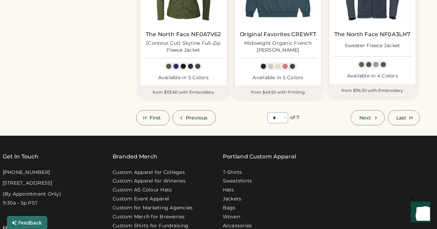
click at [363, 114] on button "Next" at bounding box center [367, 117] width 34 height 15
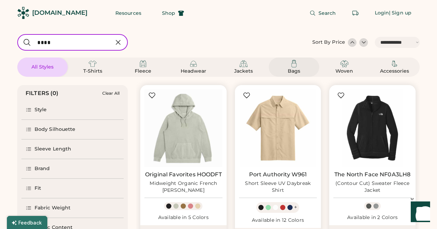
click at [291, 63] on img at bounding box center [294, 64] width 8 height 8
select select "*"
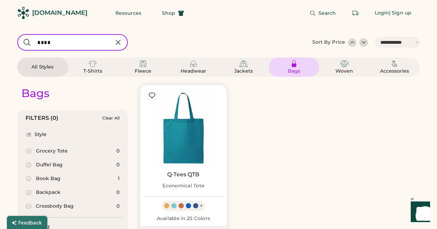
click at [288, 66] on div "Bags" at bounding box center [294, 67] width 34 height 15
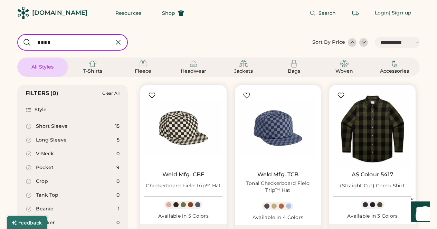
click at [118, 40] on icon at bounding box center [118, 42] width 8 height 8
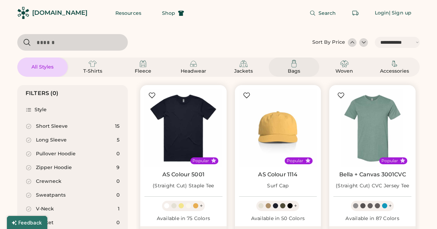
click at [295, 73] on div "Bags" at bounding box center [293, 71] width 31 height 7
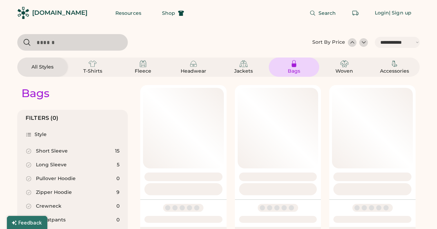
select select "*"
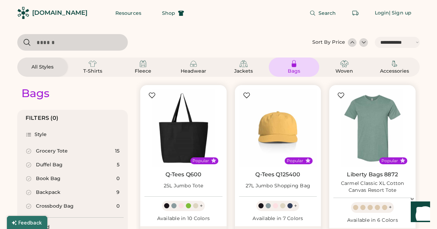
click at [79, 40] on input "input" at bounding box center [72, 42] width 110 height 17
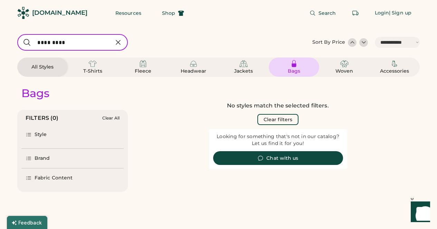
click at [41, 45] on input "input" at bounding box center [72, 42] width 110 height 17
click at [45, 43] on input "input" at bounding box center [72, 42] width 110 height 17
type input "****"
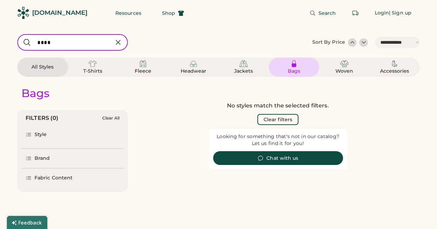
click at [45, 43] on input "input" at bounding box center [72, 42] width 110 height 17
select select "*"
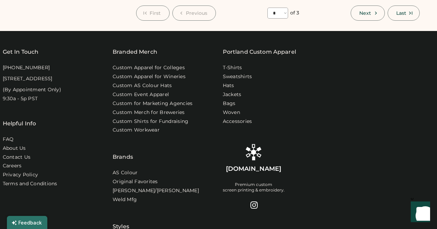
scroll to position [732, 0]
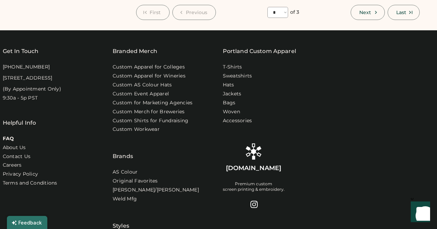
click at [8, 143] on link "FAQ" at bounding box center [8, 139] width 11 height 7
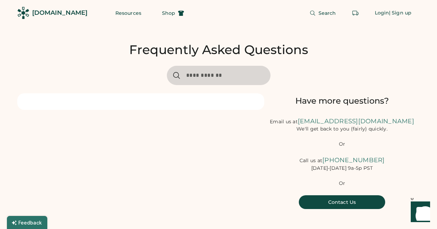
click at [219, 72] on input "input" at bounding box center [219, 75] width 104 height 19
type input "**********"
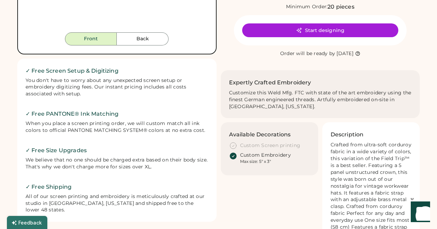
scroll to position [206, 0]
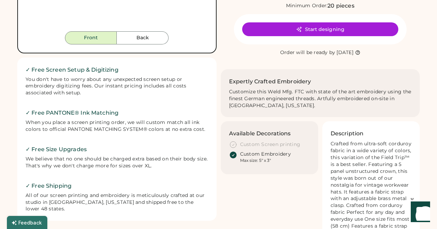
click at [198, 123] on div "When you place a screen printing order, we will custom match all ink colors to …" at bounding box center [117, 126] width 183 height 14
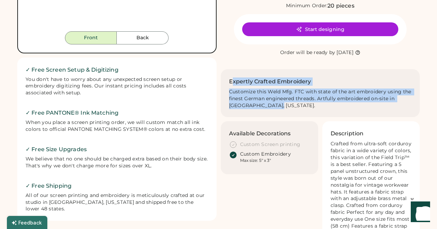
drag, startPoint x: 232, startPoint y: 82, endPoint x: 280, endPoint y: 118, distance: 59.7
click at [280, 118] on div "Custom Weld Mfg. FTC Corduroy Field Trip™ Hat Get a Quick Quote Prices from $21…" at bounding box center [320, 50] width 199 height 461
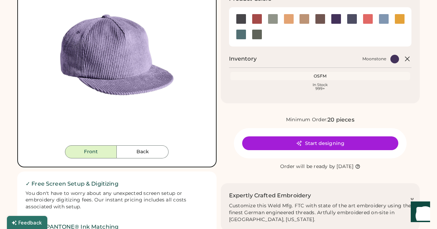
scroll to position [0, 0]
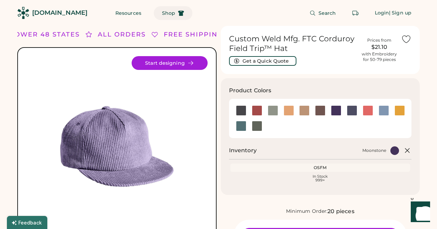
click at [178, 13] on icon at bounding box center [181, 13] width 6 height 6
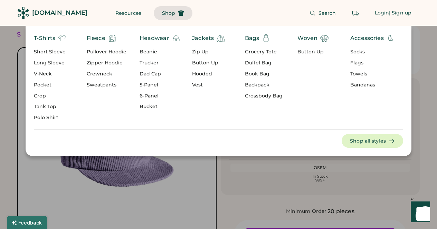
click at [262, 51] on div "Grocery Tote" at bounding box center [264, 52] width 38 height 7
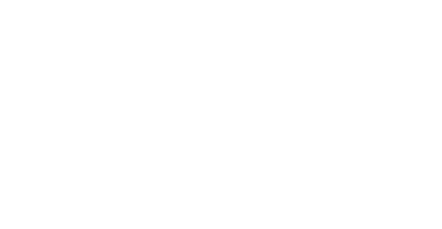
select select "*****"
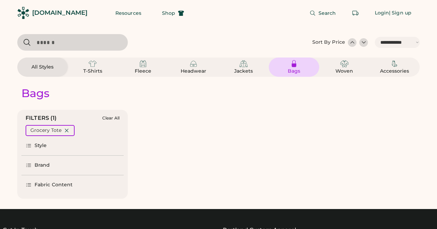
select select "*"
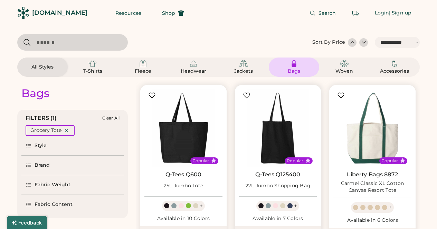
scroll to position [61, 0]
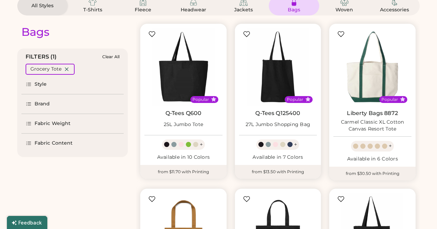
select select "*****"
select select "*"
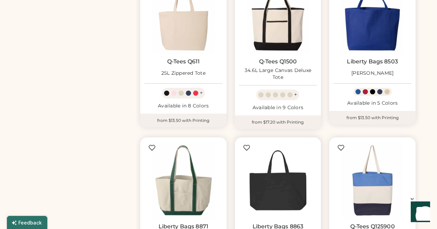
scroll to position [440, 0]
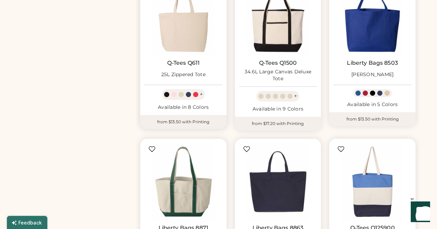
click at [196, 104] on div "Available in 8 Colors" at bounding box center [183, 107] width 78 height 7
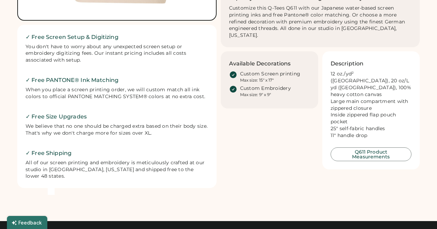
scroll to position [226, 0]
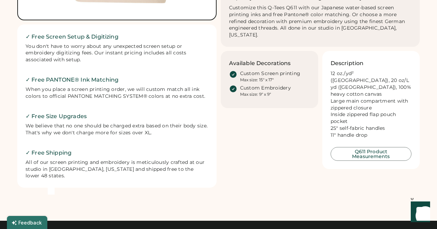
click at [250, 85] on div "Custom Embroidery" at bounding box center [265, 88] width 51 height 7
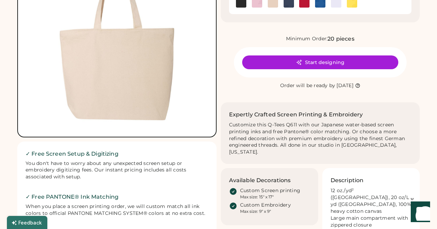
scroll to position [195, 0]
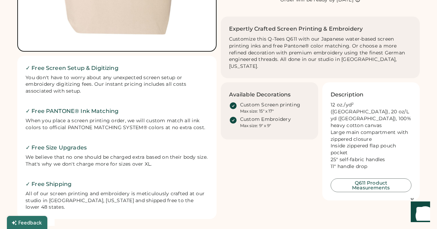
click at [232, 102] on icon at bounding box center [232, 105] width 7 height 7
click at [234, 117] on icon at bounding box center [232, 120] width 7 height 7
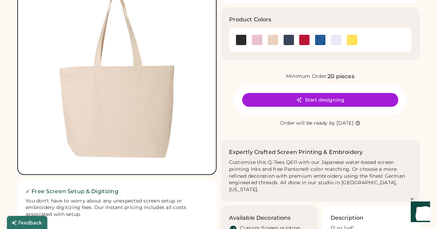
scroll to position [70, 0]
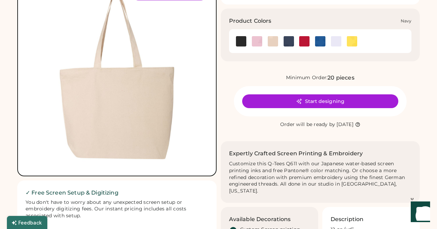
click at [290, 43] on img at bounding box center [288, 41] width 10 height 10
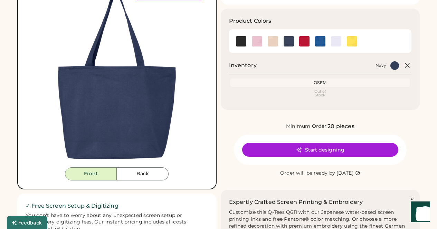
scroll to position [88, 0]
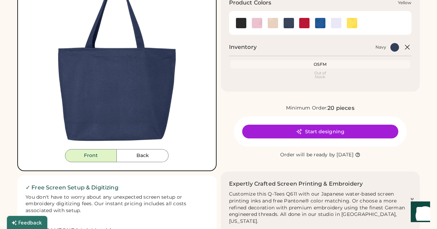
click at [349, 26] on img at bounding box center [351, 23] width 10 height 10
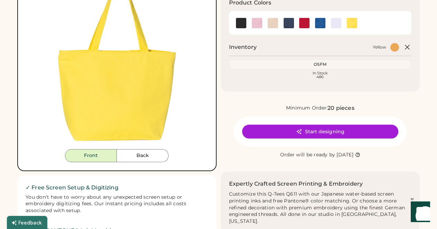
click at [321, 131] on button "Start designing" at bounding box center [320, 132] width 156 height 14
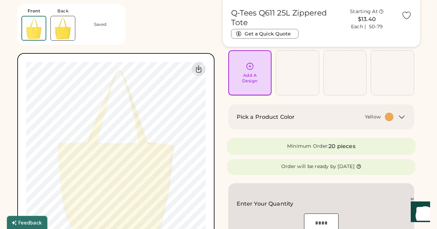
scroll to position [47, 0]
click at [251, 81] on div "Add A Design" at bounding box center [250, 79] width 16 height 11
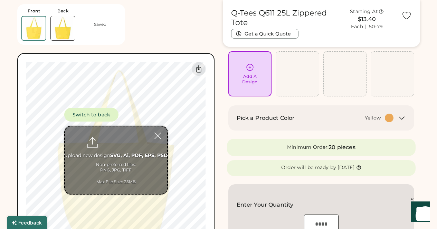
click at [113, 145] on input "file" at bounding box center [116, 161] width 102 height 68
type input "**********"
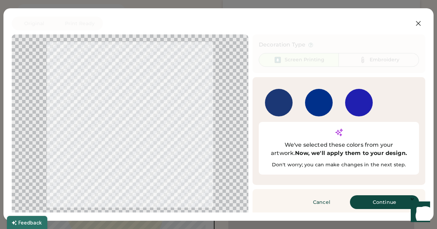
click at [280, 105] on div at bounding box center [279, 103] width 28 height 28
click at [367, 196] on button "Continue" at bounding box center [384, 203] width 69 height 14
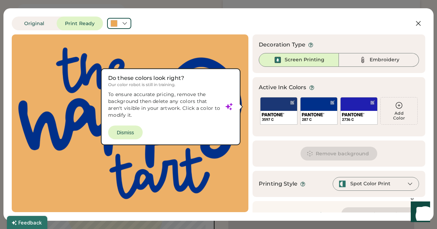
click at [126, 133] on div at bounding box center [130, 124] width 224 height 166
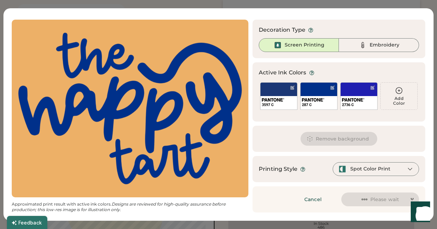
scroll to position [92, 0]
click at [390, 175] on div "Spot Color Print" at bounding box center [375, 170] width 86 height 14
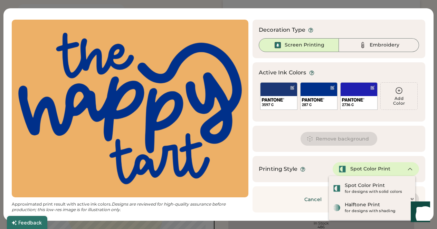
click at [391, 145] on div "Remove background" at bounding box center [338, 139] width 173 height 26
click at [370, 40] on div "Embroidery" at bounding box center [379, 45] width 80 height 14
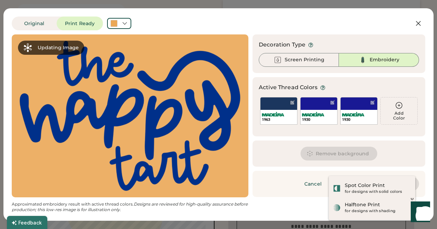
scroll to position [137, 0]
click at [389, 87] on div "Active Thread Colors" at bounding box center [338, 88] width 160 height 8
click at [121, 24] on icon at bounding box center [124, 23] width 6 height 6
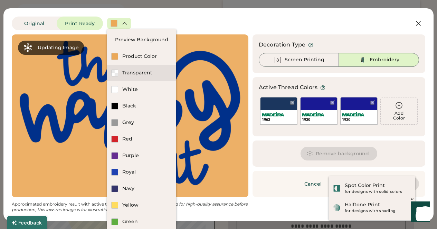
click at [130, 70] on div "Transparent" at bounding box center [147, 73] width 50 height 7
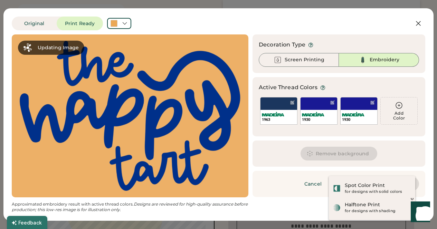
click at [119, 18] on div at bounding box center [119, 23] width 24 height 11
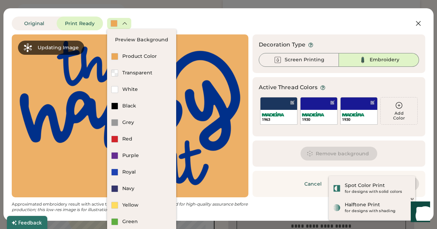
click at [123, 22] on icon at bounding box center [124, 23] width 6 height 6
click at [198, 14] on div "Original Print Ready Updating Image Approximated embroidery result with active …" at bounding box center [218, 114] width 430 height 213
click at [274, 34] on div "Original Print Ready Updating Image Approximated embroidery result with active …" at bounding box center [218, 115] width 413 height 196
click at [420, 23] on icon at bounding box center [418, 23] width 8 height 8
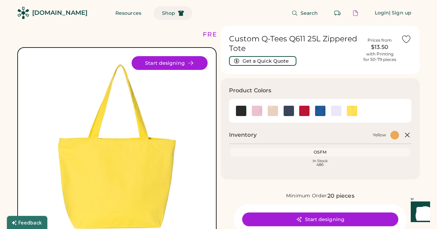
click at [162, 15] on span "Shop" at bounding box center [168, 13] width 13 height 5
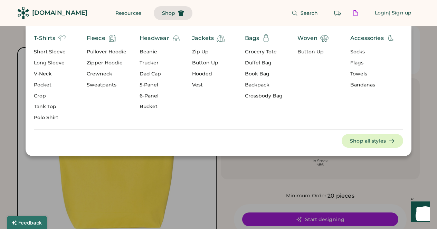
drag, startPoint x: 261, startPoint y: 51, endPoint x: 306, endPoint y: 80, distance: 53.6
drag, startPoint x: 306, startPoint y: 80, endPoint x: 110, endPoint y: 112, distance: 198.6
click at [110, 112] on div "Fleece Pullover Hoodie Zipper Hoodie Crewneck Sweatpants" at bounding box center [113, 79] width 53 height 91
click at [295, 11] on icon at bounding box center [294, 13] width 6 height 6
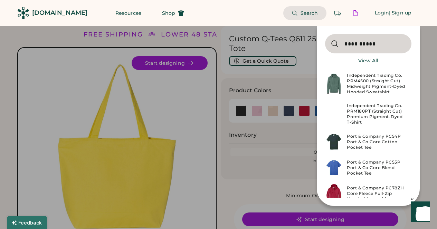
type input "**********"
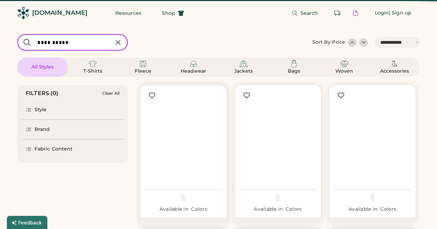
select select "*****"
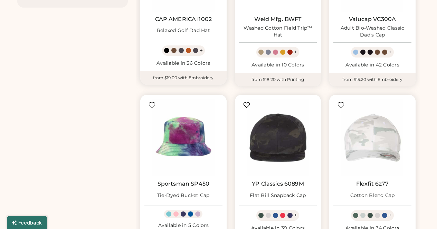
select select "*****"
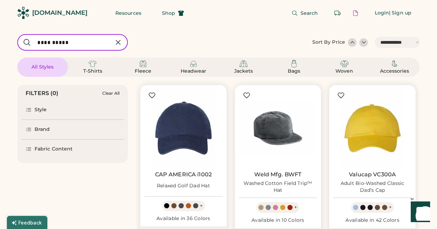
click at [51, 42] on input "input" at bounding box center [72, 42] width 110 height 17
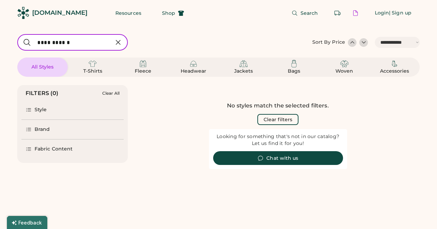
click at [69, 40] on input "input" at bounding box center [72, 42] width 110 height 17
type input "***"
select select "*"
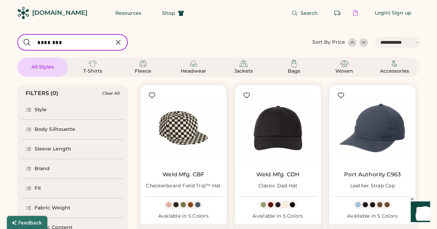
type input "********"
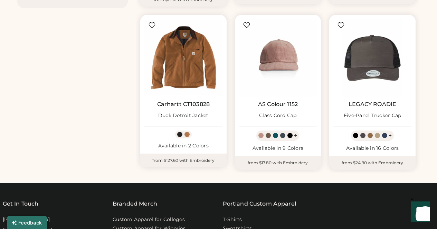
scroll to position [248, 0]
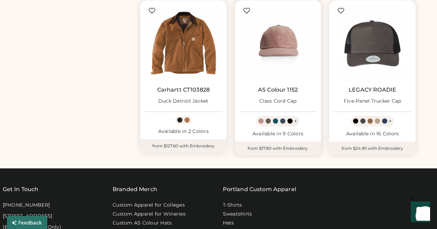
click at [276, 88] on link "AS Colour 1152" at bounding box center [278, 90] width 40 height 7
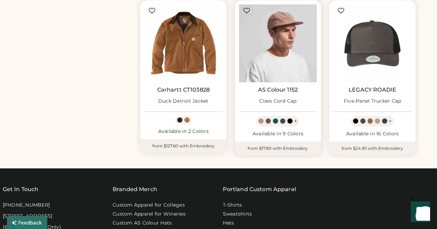
scroll to position [185, 0]
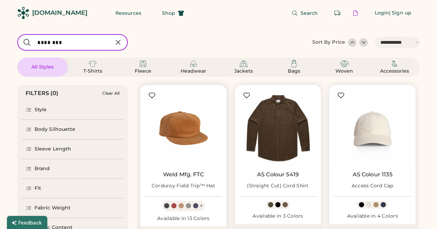
select select "*****"
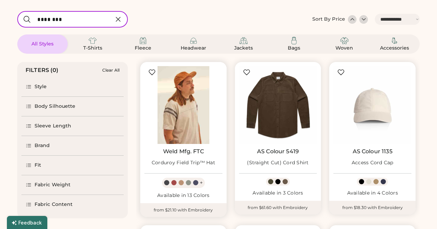
click at [189, 103] on img at bounding box center [183, 105] width 78 height 78
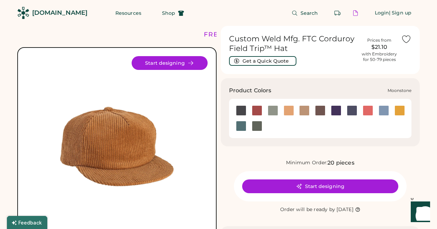
click at [337, 109] on div at bounding box center [336, 111] width 10 height 10
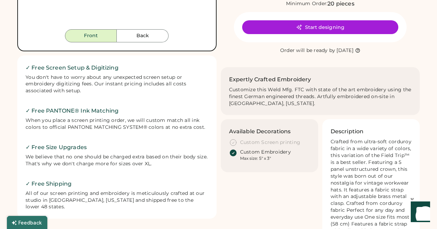
scroll to position [62, 0]
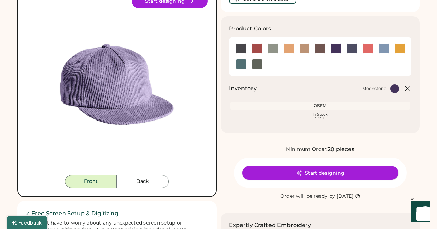
click at [311, 173] on button "Start designing" at bounding box center [320, 173] width 156 height 14
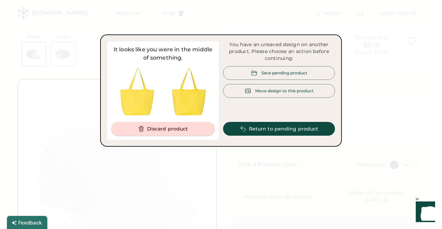
click at [178, 133] on button "Discard product" at bounding box center [163, 129] width 104 height 14
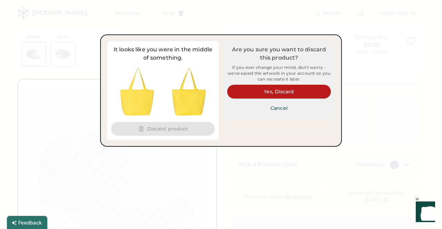
click at [279, 87] on button "Yes, Discard" at bounding box center [279, 92] width 104 height 14
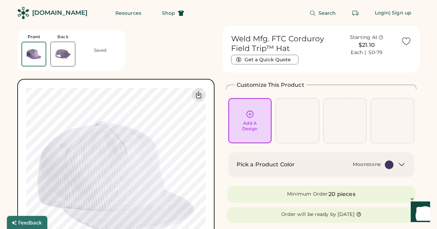
click at [244, 123] on div "Add A Design" at bounding box center [250, 126] width 16 height 11
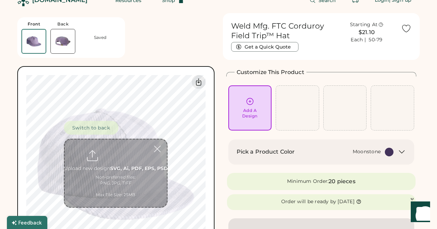
scroll to position [26, 0]
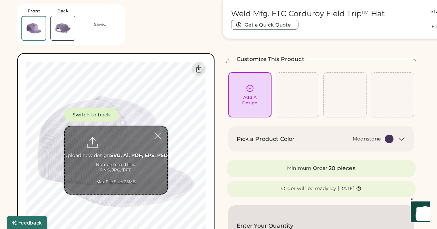
click at [118, 144] on input "file" at bounding box center [116, 161] width 102 height 68
type input "**********"
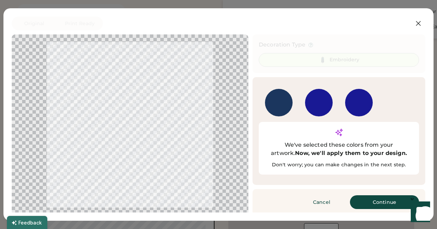
scroll to position [69, 0]
click at [370, 196] on button "Continue" at bounding box center [384, 203] width 69 height 14
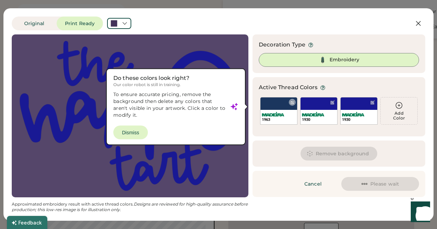
click at [269, 120] on div "1963" at bounding box center [279, 119] width 34 height 5
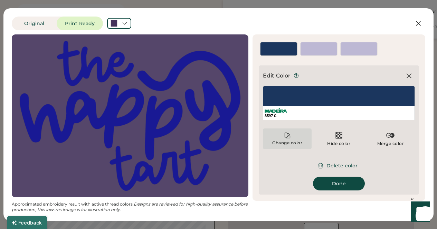
click at [286, 135] on icon at bounding box center [286, 135] width 5 height 5
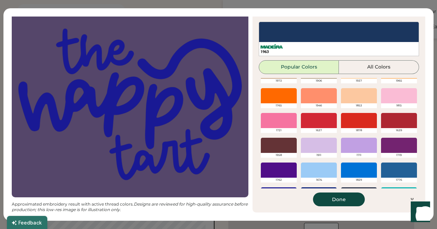
scroll to position [137, 0]
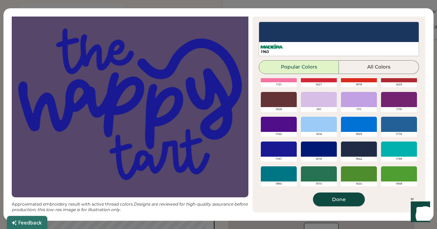
click at [334, 199] on button "Done" at bounding box center [339, 200] width 52 height 14
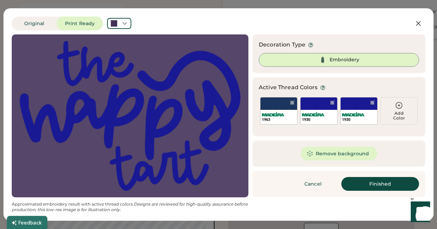
scroll to position [0, 0]
click at [331, 105] on div at bounding box center [332, 102] width 7 height 7
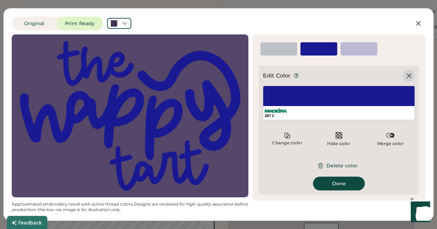
click at [407, 78] on icon at bounding box center [408, 76] width 8 height 8
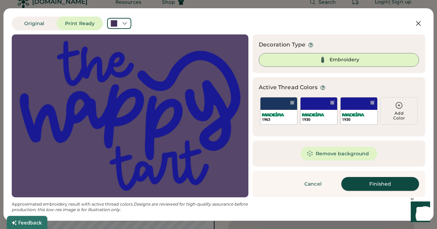
click at [384, 182] on button "Finished" at bounding box center [380, 184] width 78 height 14
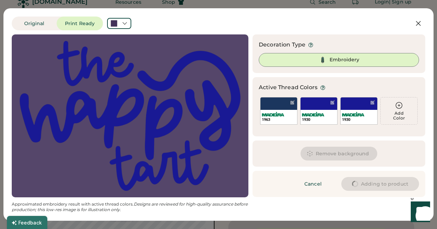
click at [124, 30] on div "Original Print Ready" at bounding box center [196, 24] width 369 height 14
click at [120, 23] on div at bounding box center [119, 23] width 24 height 11
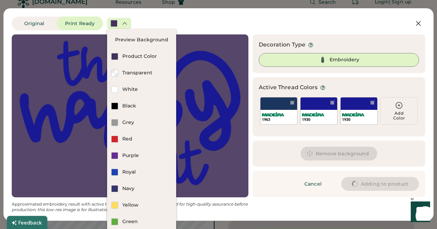
click at [120, 23] on div at bounding box center [119, 23] width 24 height 11
click at [201, 22] on div "Original Print Ready" at bounding box center [196, 24] width 369 height 14
click at [224, 29] on div "Original Print Ready" at bounding box center [196, 24] width 369 height 14
type input "****"
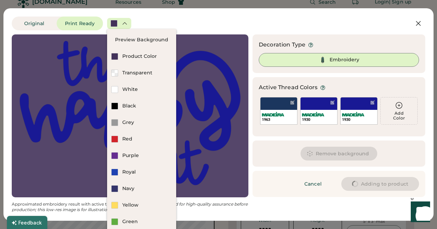
click at [289, 29] on div "Original Print Ready" at bounding box center [196, 24] width 369 height 14
type input "****"
click at [299, 38] on div "Decoration Type Embroidery" at bounding box center [338, 54] width 173 height 39
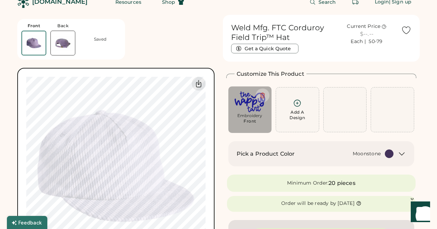
type input "****"
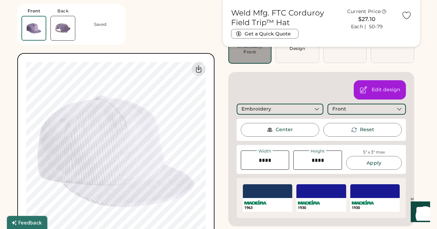
scroll to position [84, 0]
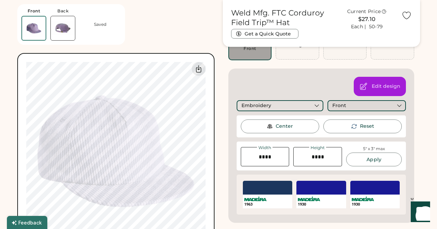
click at [353, 106] on div "Front" at bounding box center [366, 105] width 78 height 11
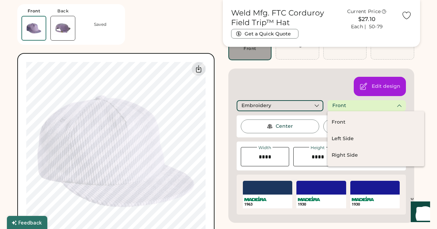
click at [353, 106] on div "Front" at bounding box center [366, 105] width 78 height 11
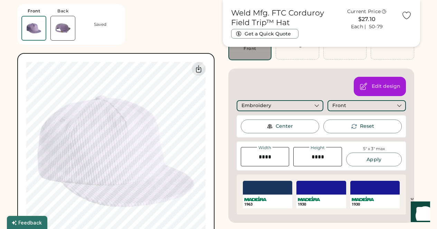
click at [292, 123] on div "Center" at bounding box center [280, 127] width 78 height 14
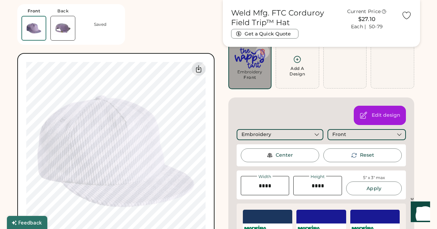
scroll to position [15, 0]
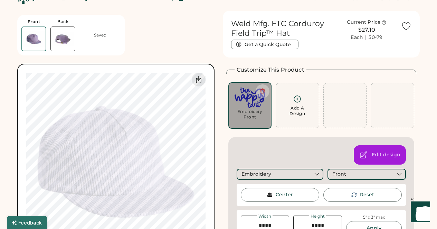
click at [301, 98] on icon at bounding box center [297, 99] width 9 height 9
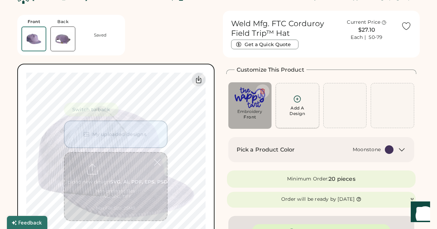
scroll to position [26, 0]
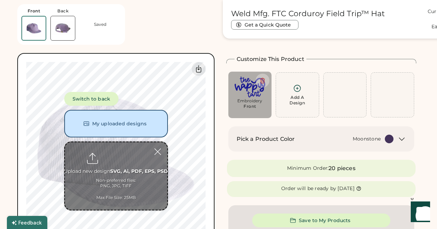
click at [137, 158] on input "file" at bounding box center [116, 177] width 102 height 68
type input "**********"
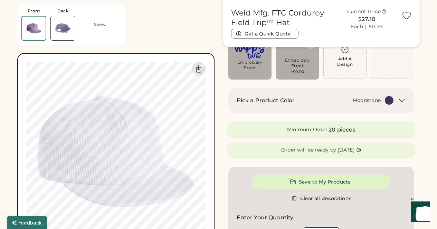
scroll to position [65, 0]
click at [296, 58] on div "Embroidery" at bounding box center [297, 60] width 34 height 6
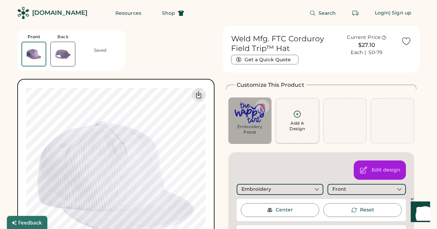
scroll to position [0, 0]
click at [298, 114] on icon at bounding box center [297, 114] width 9 height 9
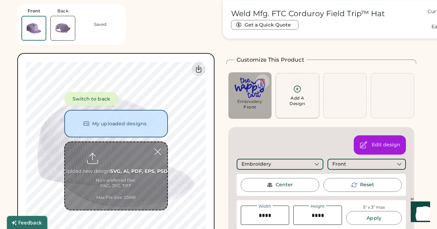
scroll to position [26, 0]
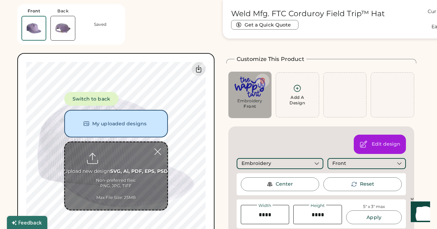
click at [105, 167] on input "file" at bounding box center [116, 177] width 102 height 68
type input "**********"
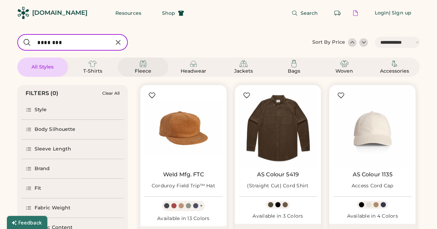
select select "*****"
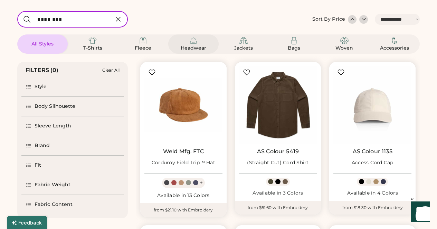
click at [189, 38] on img at bounding box center [193, 41] width 8 height 8
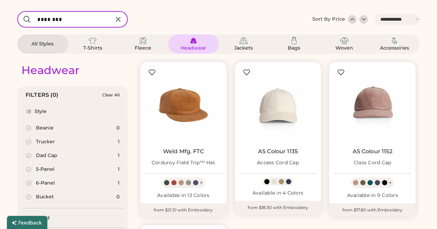
click at [57, 25] on input "input" at bounding box center [72, 19] width 110 height 17
type input "******"
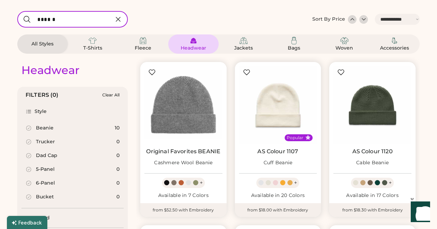
click at [272, 163] on div "Cuff Beanie" at bounding box center [277, 163] width 29 height 7
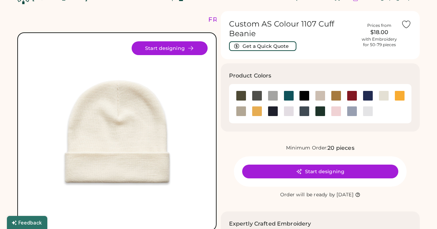
scroll to position [19, 0]
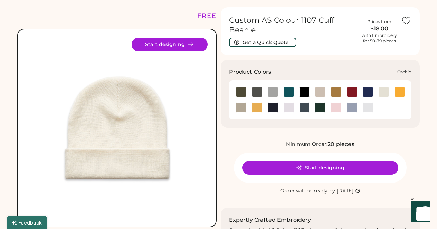
click at [284, 107] on div at bounding box center [288, 107] width 10 height 10
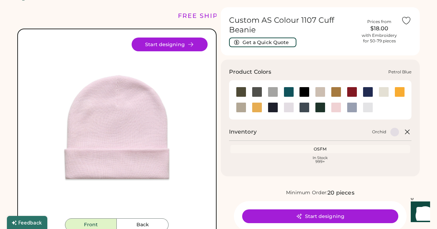
click at [303, 107] on div at bounding box center [304, 107] width 10 height 10
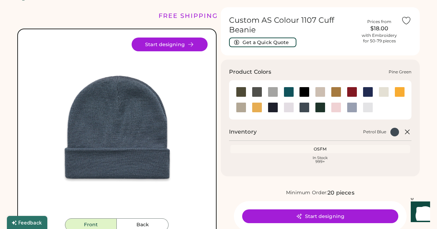
click at [319, 111] on div at bounding box center [320, 107] width 10 height 10
click at [369, 92] on div at bounding box center [367, 92] width 10 height 10
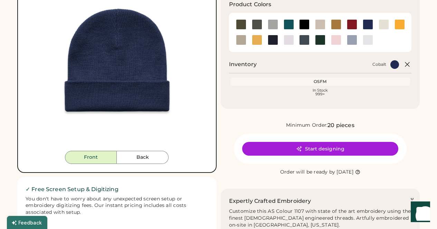
scroll to position [90, 0]
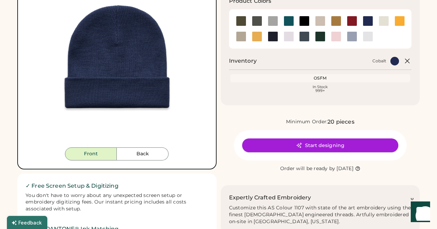
click at [303, 143] on button "Start designing" at bounding box center [320, 146] width 156 height 14
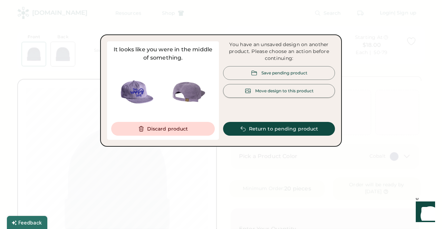
click at [276, 86] on div "Move design to this product" at bounding box center [279, 91] width 112 height 14
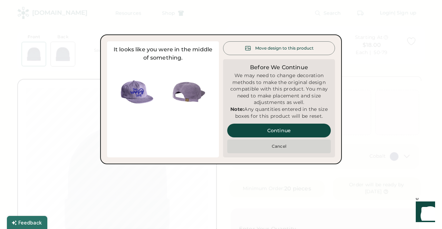
click at [285, 154] on button "Cancel" at bounding box center [279, 147] width 104 height 14
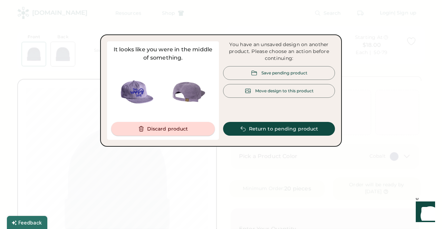
click at [172, 129] on button "Discard product" at bounding box center [163, 129] width 104 height 14
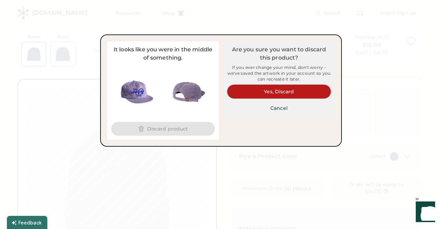
click at [265, 92] on button "Yes, Discard" at bounding box center [279, 92] width 104 height 14
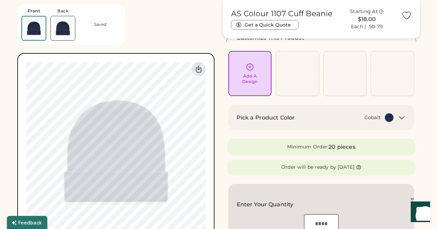
scroll to position [39, 0]
click at [406, 119] on div "Pick a Product Color Cobalt" at bounding box center [321, 117] width 186 height 25
click at [245, 67] on div "Add A Design" at bounding box center [250, 73] width 34 height 22
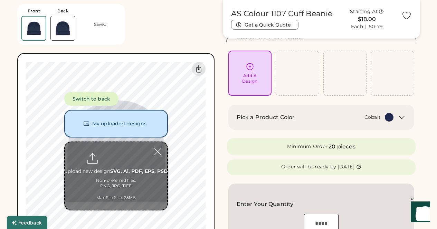
click at [124, 130] on button "My uploaded designs" at bounding box center [116, 124] width 104 height 28
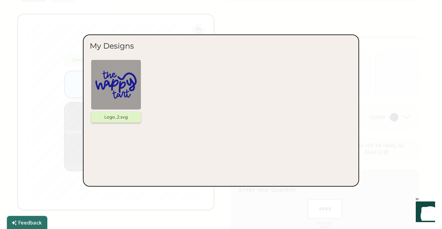
click at [114, 81] on img at bounding box center [115, 84] width 41 height 41
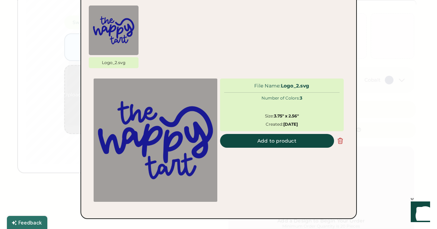
scroll to position [78, 0]
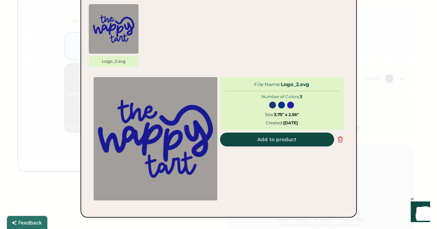
click at [264, 136] on button "Add to product" at bounding box center [277, 140] width 114 height 14
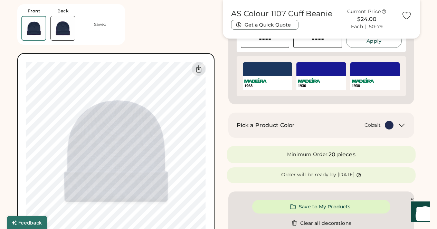
scroll to position [262, 0]
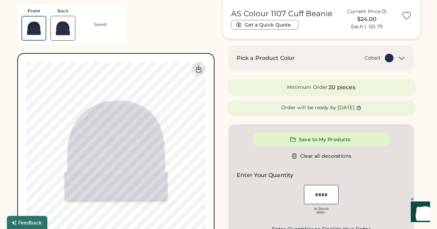
click at [394, 56] on div "Pick a Product Color Cobalt" at bounding box center [320, 58] width 169 height 9
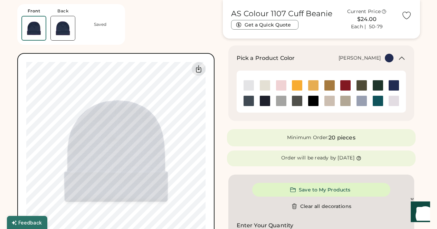
click at [251, 80] on img at bounding box center [248, 85] width 10 height 10
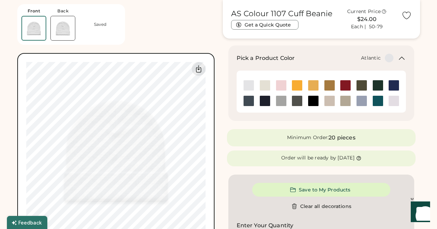
click at [374, 96] on img at bounding box center [377, 101] width 10 height 10
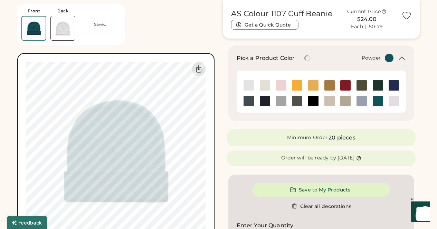
click at [358, 100] on img at bounding box center [361, 101] width 10 height 10
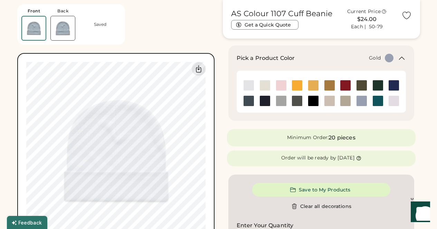
click at [296, 85] on img at bounding box center [297, 85] width 10 height 10
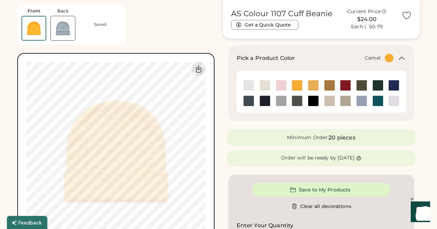
click at [323, 86] on div at bounding box center [329, 85] width 16 height 11
click at [316, 86] on img at bounding box center [313, 85] width 10 height 10
click at [391, 84] on img at bounding box center [393, 85] width 10 height 10
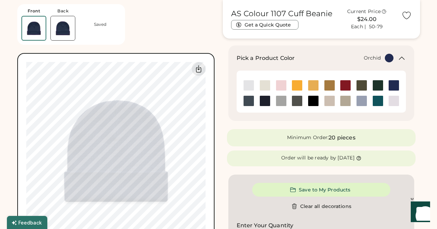
click at [394, 97] on img at bounding box center [393, 101] width 10 height 10
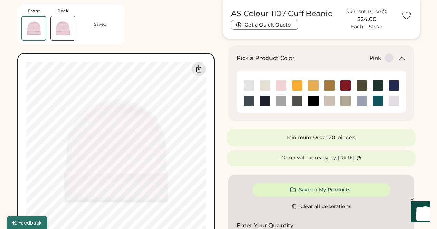
click at [277, 83] on img at bounding box center [281, 85] width 10 height 10
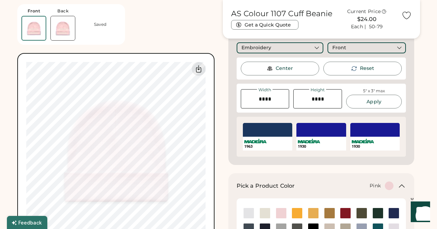
scroll to position [133, 0]
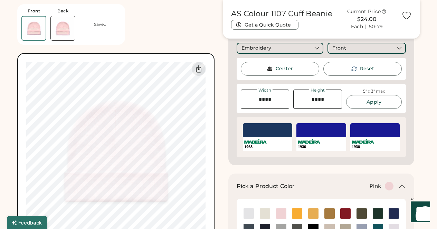
click at [270, 129] on div at bounding box center [268, 131] width 50 height 14
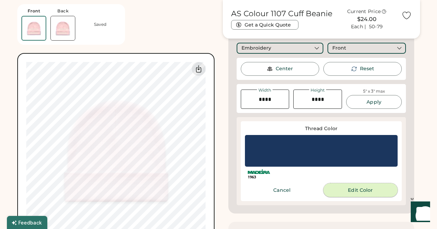
click at [343, 192] on button "Edit Color" at bounding box center [360, 191] width 74 height 14
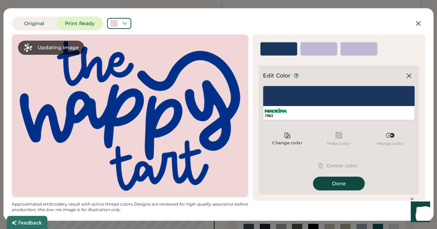
click at [306, 50] on div at bounding box center [318, 52] width 37 height 6
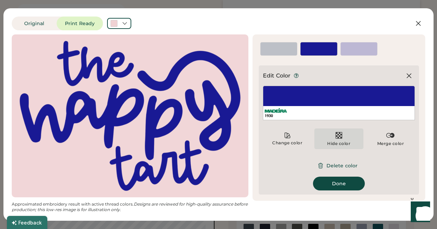
click at [340, 140] on div "Hide color" at bounding box center [338, 139] width 49 height 21
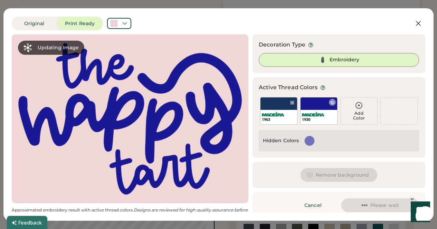
click at [318, 107] on div "1930" at bounding box center [318, 111] width 37 height 28
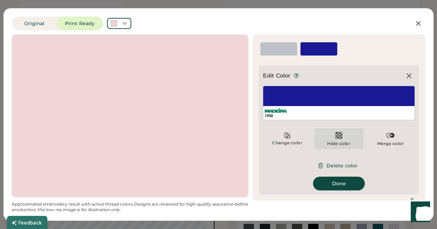
click at [336, 133] on img at bounding box center [338, 135] width 8 height 8
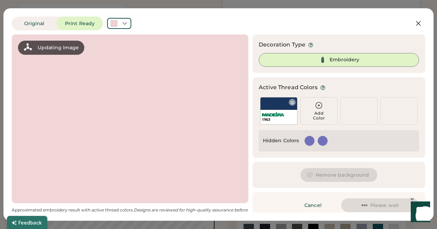
click at [271, 113] on img at bounding box center [273, 114] width 22 height 4
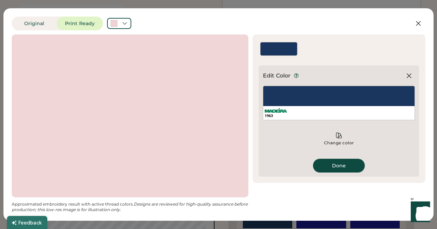
scroll to position [41, 0]
click at [346, 159] on div "Edit Color 1963 Change color Hide color Merge color Delete color Done" at bounding box center [339, 121] width 152 height 103
click at [342, 164] on button "Done" at bounding box center [339, 166] width 52 height 14
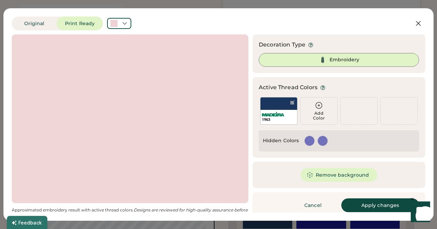
click at [325, 116] on div "Add Color" at bounding box center [318, 116] width 37 height 10
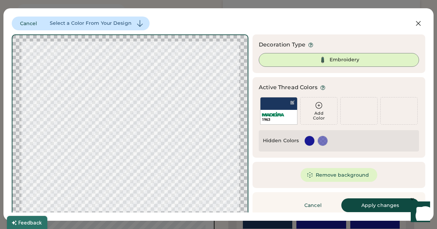
click at [304, 142] on div at bounding box center [309, 141] width 10 height 10
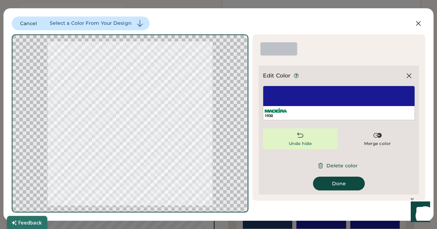
click at [318, 140] on div "Undo hide" at bounding box center [300, 139] width 75 height 21
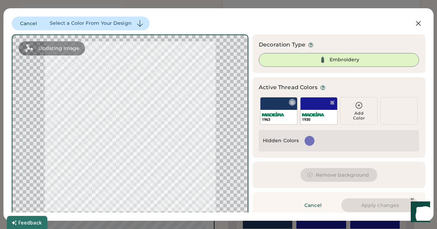
click at [272, 103] on div "1963" at bounding box center [278, 111] width 37 height 28
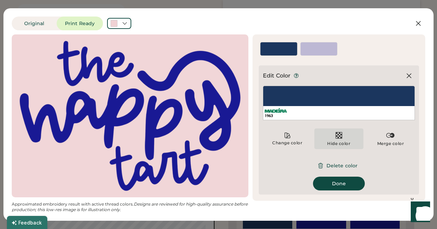
click at [339, 132] on img at bounding box center [338, 135] width 8 height 8
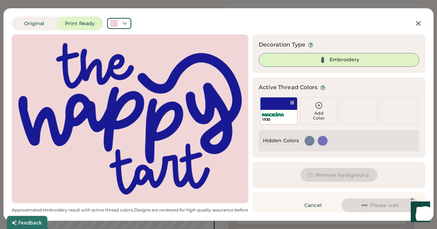
scroll to position [22, 0]
click at [269, 107] on div "1930" at bounding box center [278, 111] width 37 height 28
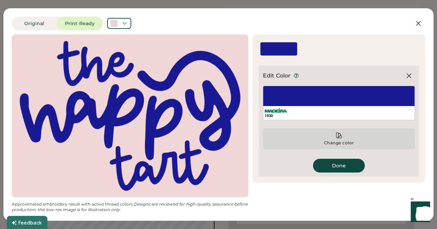
click at [336, 143] on div "Change color" at bounding box center [338, 143] width 31 height 6
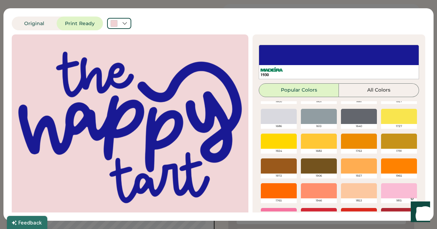
scroll to position [20, 0]
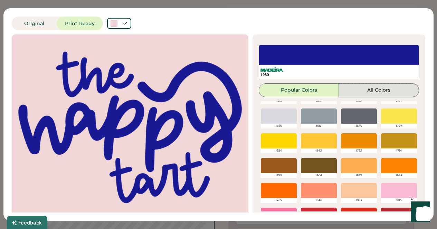
click at [361, 87] on button "All Colors" at bounding box center [379, 91] width 80 height 14
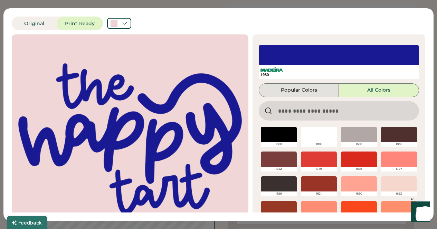
click at [296, 91] on button "Popular Colors" at bounding box center [298, 91] width 80 height 14
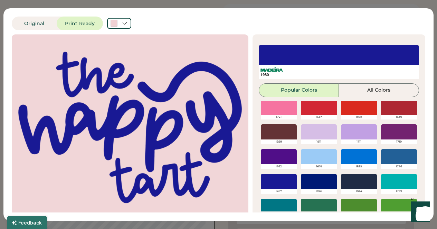
scroll to position [128, 0]
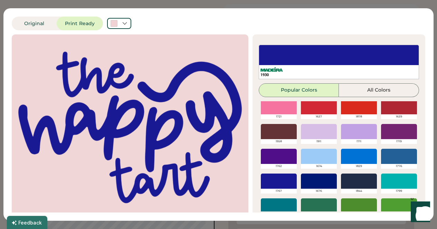
click at [305, 133] on div at bounding box center [319, 131] width 36 height 15
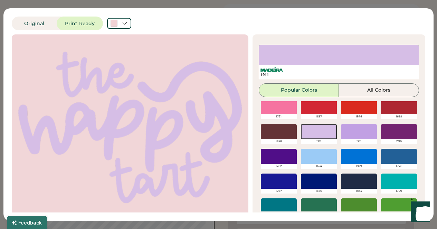
click at [345, 134] on div at bounding box center [359, 131] width 36 height 15
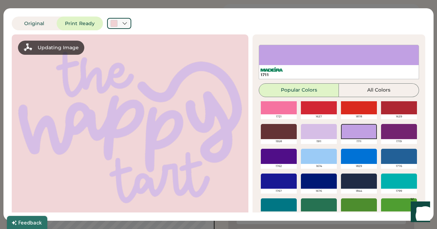
click at [126, 20] on div at bounding box center [119, 23] width 24 height 11
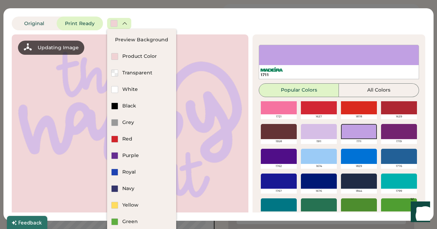
click at [126, 20] on div at bounding box center [119, 23] width 24 height 11
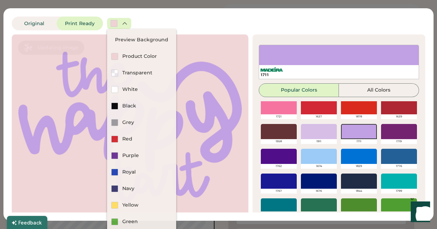
click at [126, 20] on div at bounding box center [119, 23] width 24 height 11
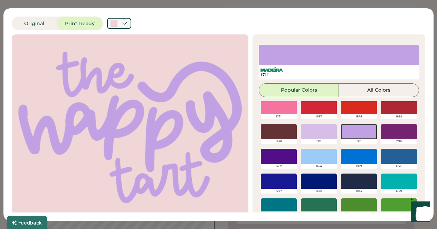
click at [124, 26] on icon at bounding box center [124, 23] width 6 height 6
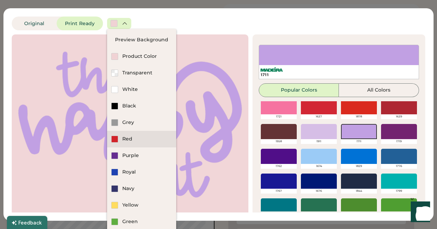
scroll to position [14, 0]
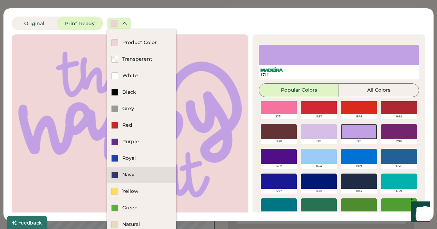
click at [121, 173] on div "Navy" at bounding box center [141, 175] width 69 height 17
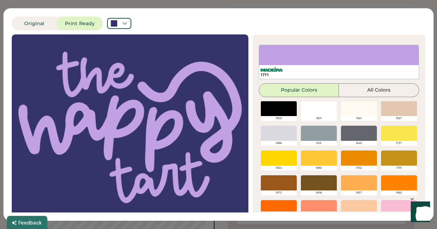
scroll to position [0, 0]
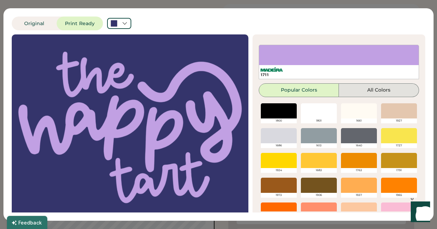
click at [361, 92] on button "All Colors" at bounding box center [379, 91] width 80 height 14
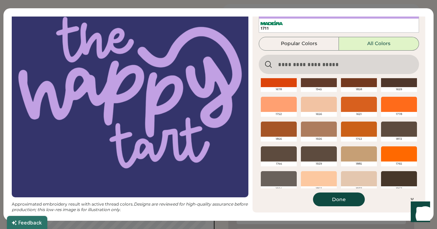
scroll to position [65, 0]
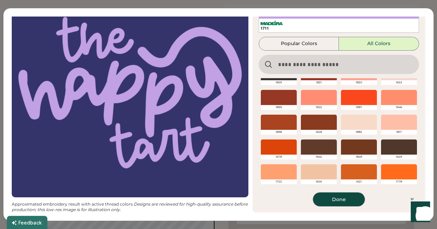
drag, startPoint x: 339, startPoint y: 199, endPoint x: 386, endPoint y: 197, distance: 47.3
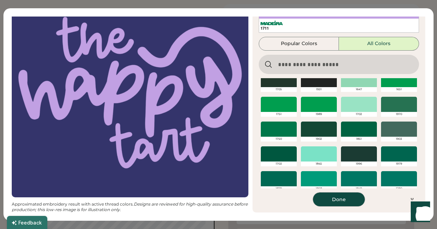
scroll to position [853, 0]
click at [345, 103] on div at bounding box center [359, 104] width 36 height 15
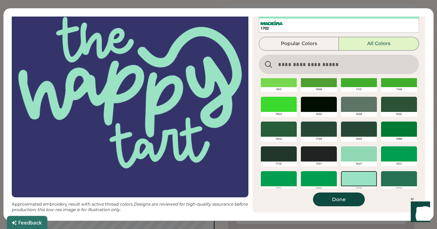
scroll to position [814, 0]
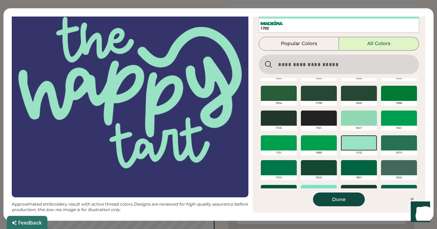
click at [350, 124] on div at bounding box center [359, 118] width 36 height 15
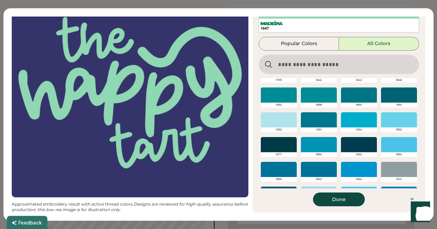
scroll to position [1013, 0]
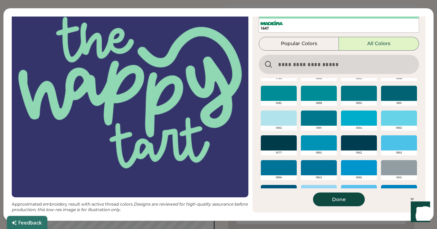
click at [287, 64] on input "input" at bounding box center [338, 64] width 160 height 19
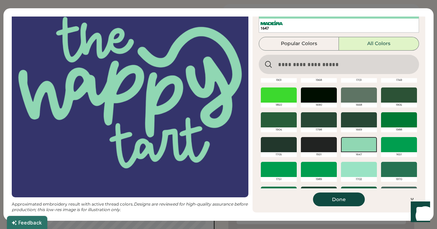
scroll to position [787, 0]
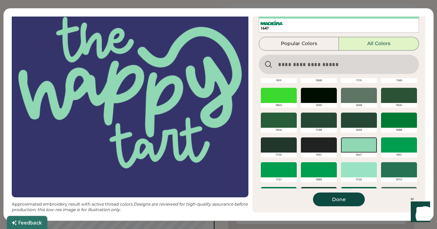
paste input "*****"
type input "*****"
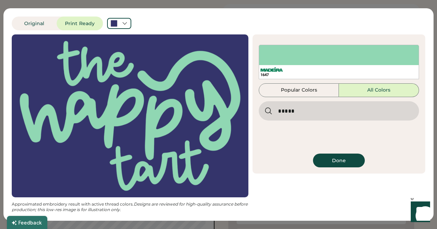
click at [287, 109] on input "input" at bounding box center [338, 110] width 160 height 19
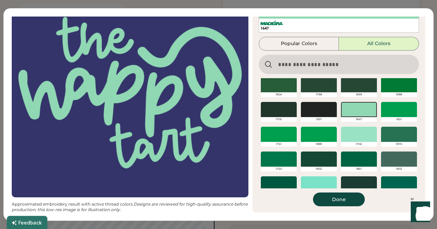
scroll to position [823, 0]
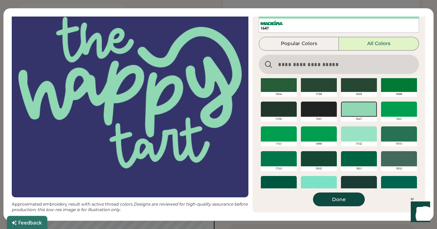
click at [342, 136] on div at bounding box center [359, 134] width 36 height 15
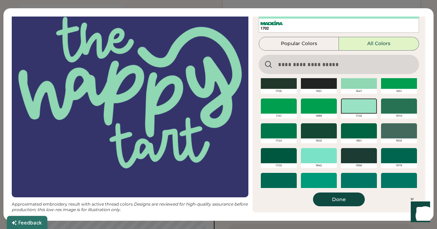
scroll to position [852, 0]
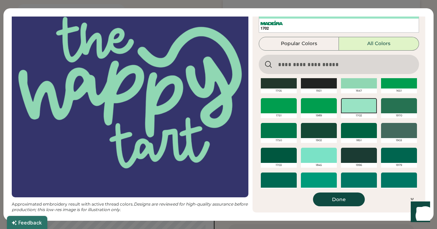
click at [311, 157] on div at bounding box center [319, 155] width 36 height 15
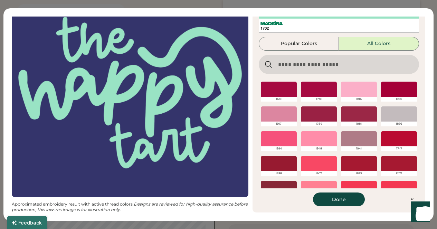
scroll to position [1763, 0]
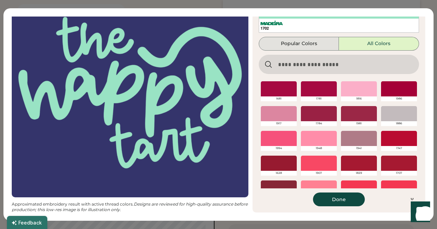
click at [283, 45] on button "Popular Colors" at bounding box center [298, 44] width 80 height 14
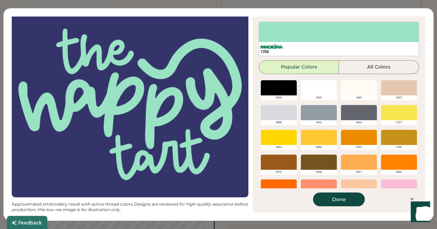
scroll to position [23, 0]
click at [330, 199] on button "Done" at bounding box center [339, 200] width 52 height 14
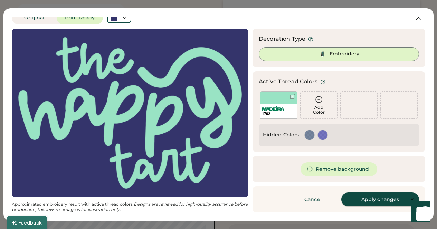
click at [365, 197] on button "Apply changes" at bounding box center [380, 200] width 78 height 14
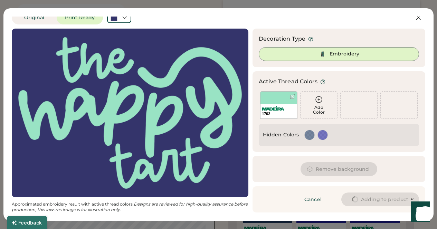
scroll to position [47, 0]
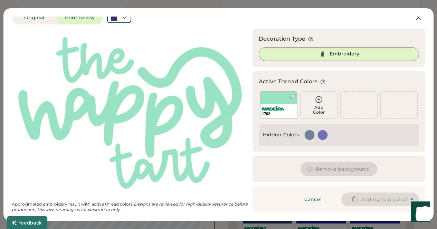
type input "****"
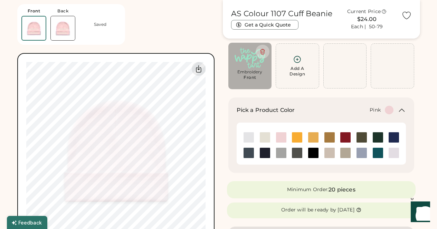
type input "****"
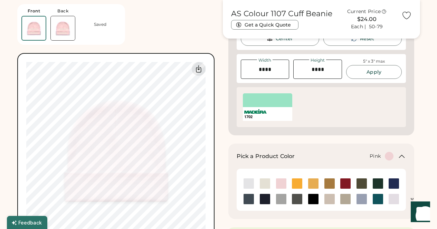
scroll to position [164, 0]
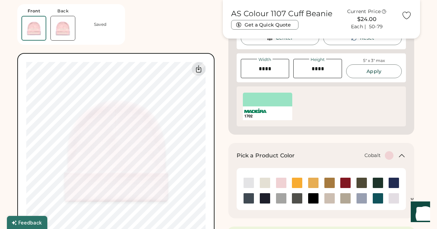
click at [391, 183] on img at bounding box center [393, 183] width 10 height 10
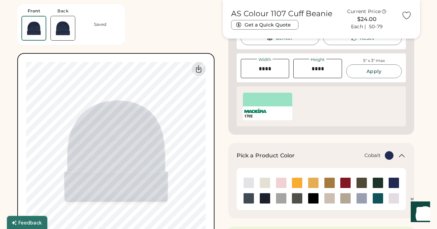
type input "****"
click at [265, 96] on div at bounding box center [268, 100] width 50 height 14
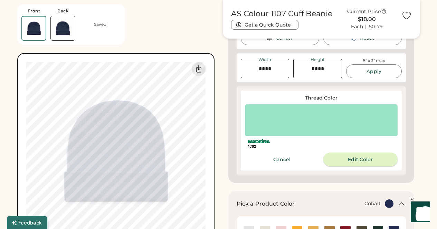
click at [343, 160] on button "Edit Color" at bounding box center [360, 160] width 74 height 14
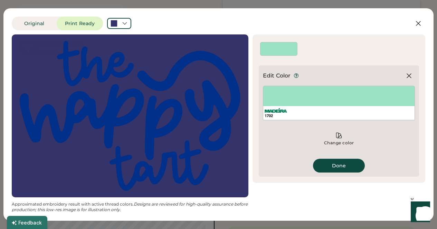
scroll to position [0, 0]
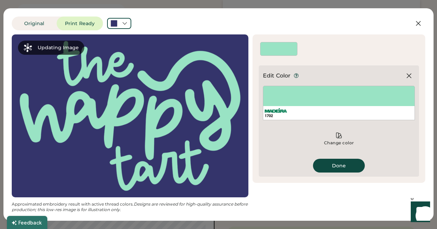
click at [303, 105] on div "1702" at bounding box center [339, 103] width 152 height 35
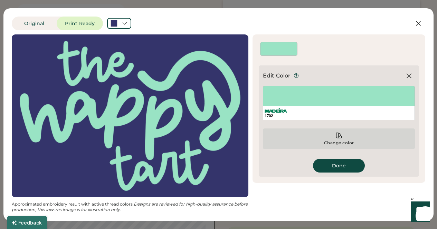
click at [331, 131] on div "Change color" at bounding box center [339, 139] width 152 height 21
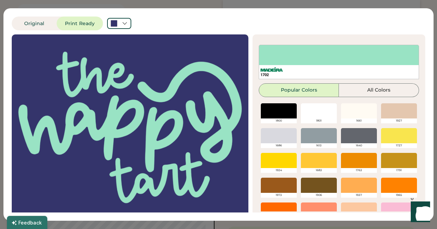
click at [384, 129] on div at bounding box center [399, 135] width 36 height 15
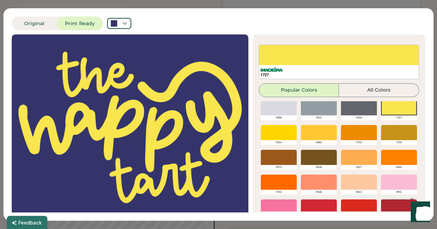
scroll to position [28, 0]
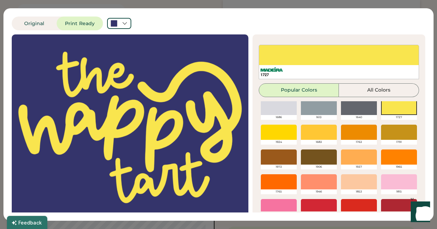
click at [283, 133] on div at bounding box center [279, 132] width 36 height 15
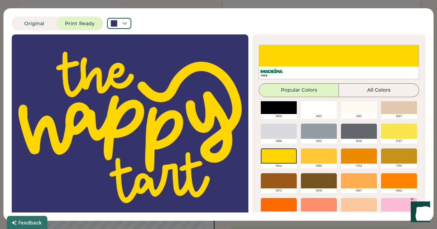
scroll to position [0, 0]
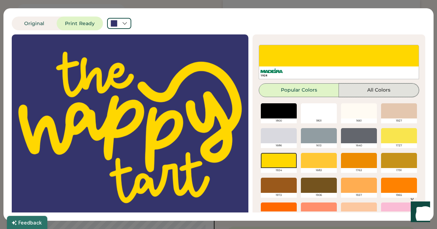
click at [368, 91] on button "All Colors" at bounding box center [379, 91] width 80 height 14
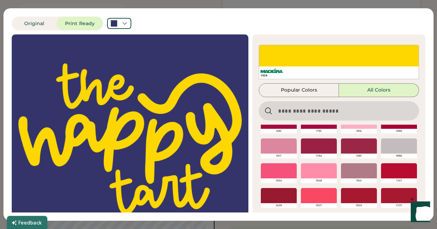
scroll to position [1776, 0]
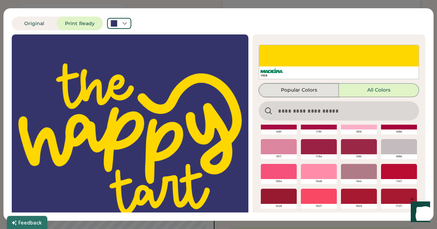
click at [290, 94] on button "Popular Colors" at bounding box center [298, 91] width 80 height 14
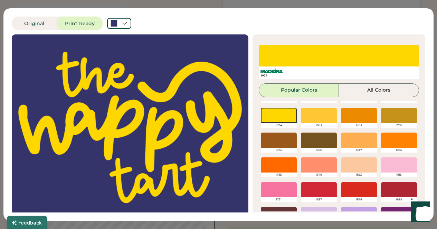
scroll to position [110, 0]
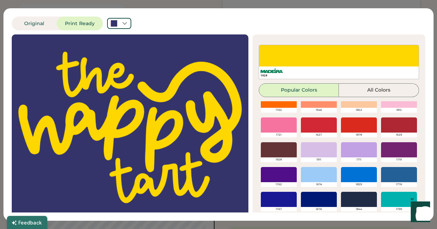
click at [281, 123] on div at bounding box center [279, 125] width 36 height 15
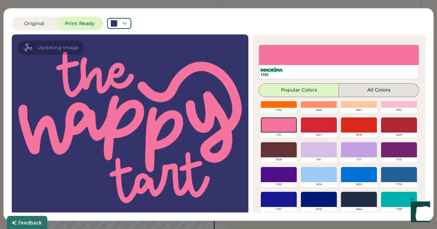
click at [364, 87] on button "All Colors" at bounding box center [379, 91] width 80 height 14
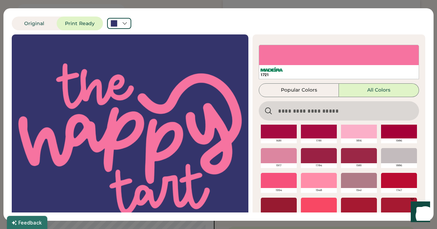
scroll to position [1766, 0]
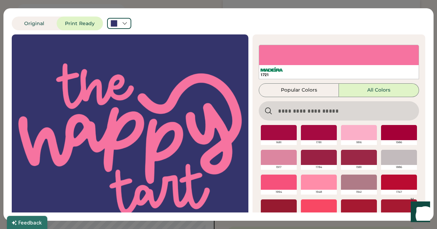
click at [274, 179] on div at bounding box center [279, 182] width 36 height 15
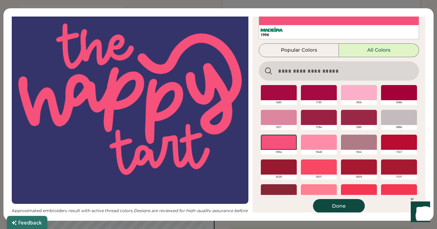
scroll to position [40, 0]
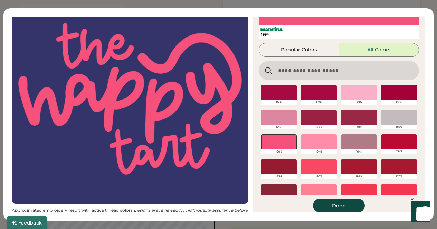
click at [313, 165] on div at bounding box center [319, 166] width 36 height 15
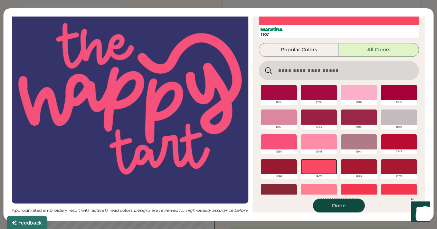
click at [340, 202] on button "Done" at bounding box center [339, 206] width 52 height 14
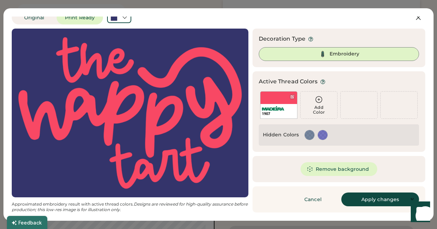
scroll to position [210, 0]
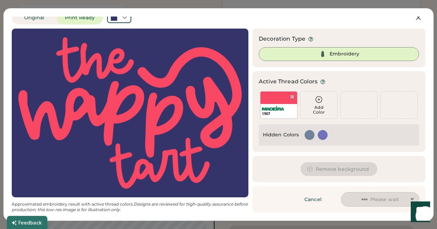
click at [373, 197] on button "Please wait" at bounding box center [380, 200] width 78 height 14
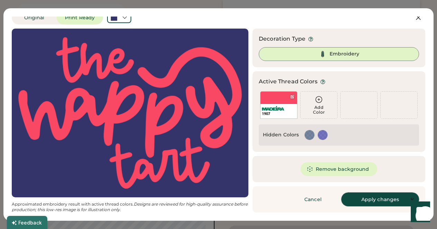
click at [360, 200] on button "Apply changes" at bounding box center [380, 200] width 78 height 14
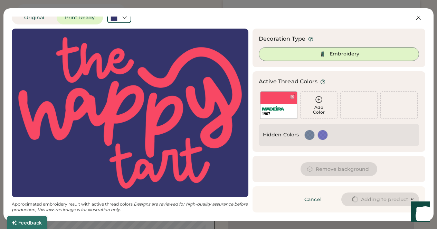
scroll to position [309, 0]
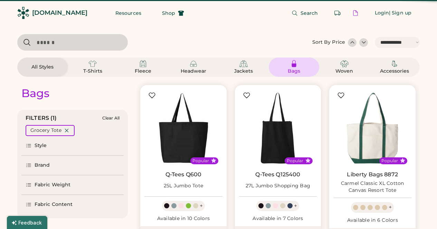
select select "*****"
select select "*"
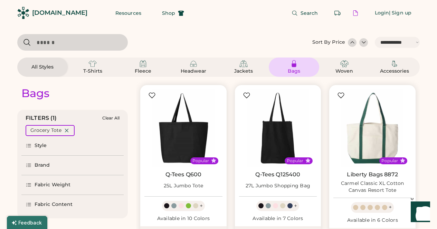
scroll to position [67, 0]
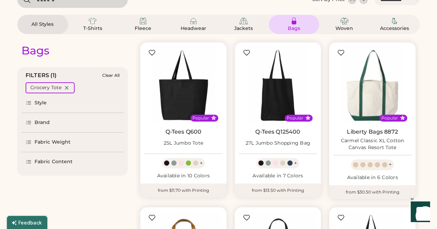
select select "*****"
select select "*"
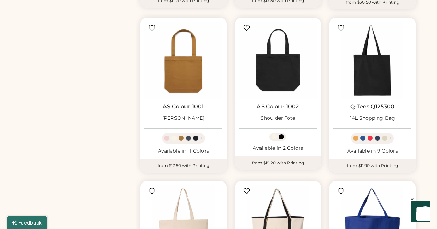
scroll to position [400, 0]
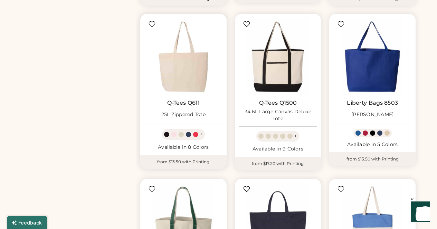
click at [194, 80] on img at bounding box center [183, 57] width 78 height 78
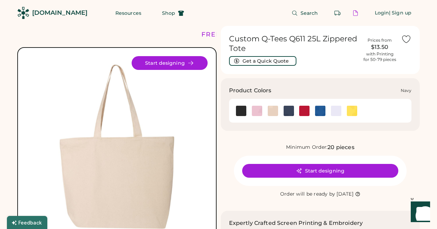
click at [288, 110] on img at bounding box center [288, 111] width 10 height 10
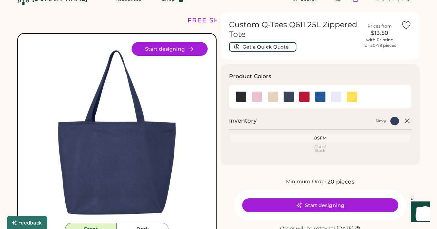
scroll to position [14, 0]
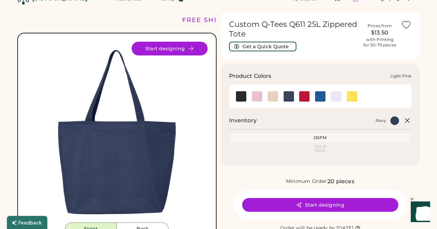
click at [256, 97] on img at bounding box center [257, 96] width 10 height 10
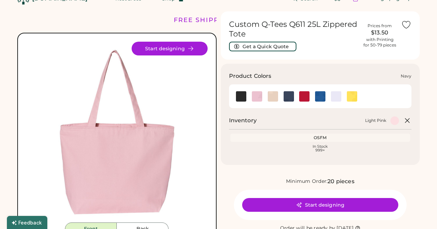
click at [285, 98] on img at bounding box center [288, 96] width 10 height 10
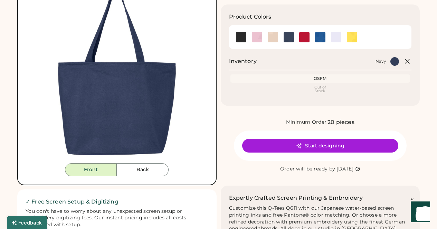
scroll to position [72, 0]
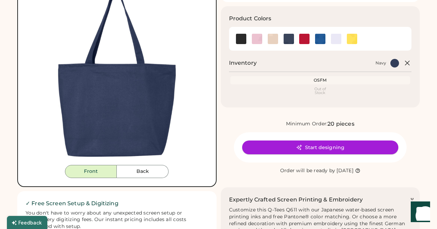
click at [327, 143] on button "Start designing" at bounding box center [320, 148] width 156 height 14
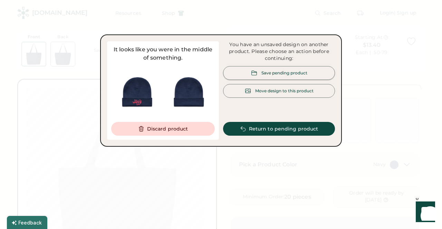
click at [262, 70] on div "Save pending product" at bounding box center [284, 73] width 46 height 6
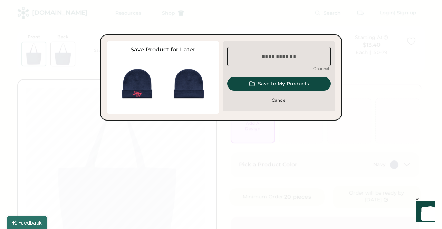
click at [271, 61] on input "input" at bounding box center [279, 56] width 104 height 19
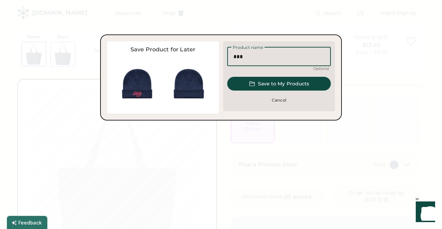
type input "***"
click at [280, 81] on button "Save to My Products" at bounding box center [279, 84] width 104 height 14
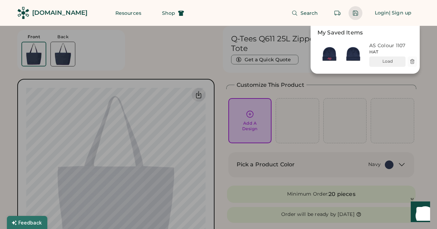
click at [241, 122] on div at bounding box center [218, 114] width 437 height 229
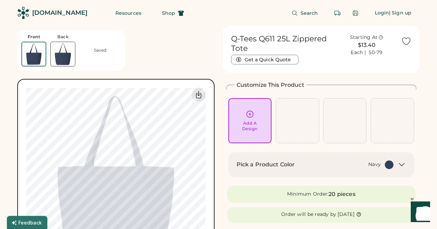
click at [241, 122] on div "Add A Design" at bounding box center [250, 121] width 34 height 22
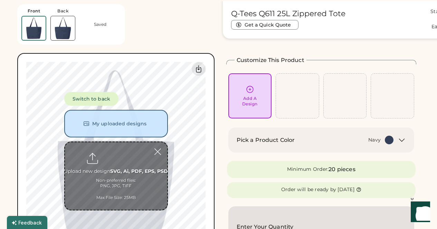
scroll to position [26, 0]
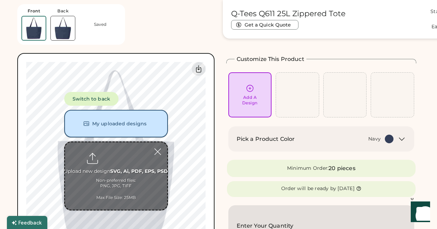
click at [121, 127] on button "My uploaded designs" at bounding box center [116, 124] width 104 height 28
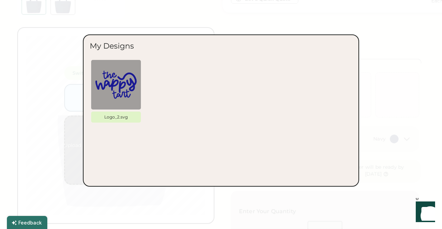
click at [142, 18] on div at bounding box center [221, 114] width 442 height 229
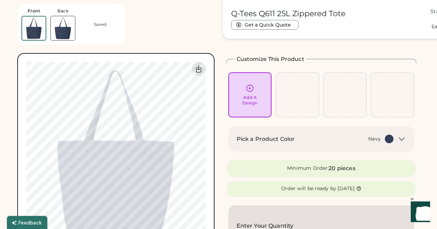
click at [251, 93] on div "Add A Design" at bounding box center [250, 95] width 34 height 22
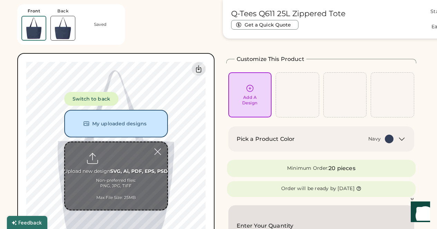
click at [112, 168] on input "file" at bounding box center [116, 177] width 102 height 68
type input "**********"
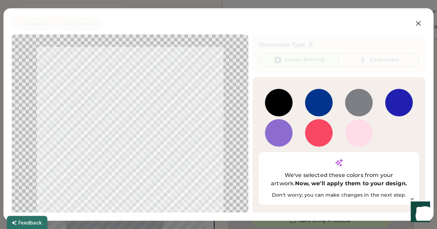
scroll to position [20, 0]
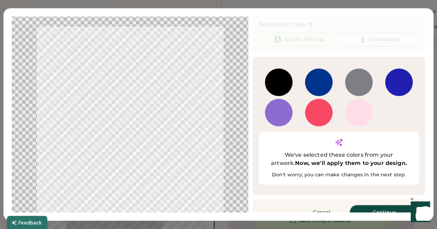
click at [372, 206] on button "Continue" at bounding box center [384, 213] width 69 height 14
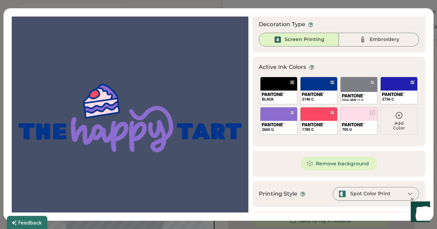
click at [129, 126] on div at bounding box center [130, 118] width 224 height 196
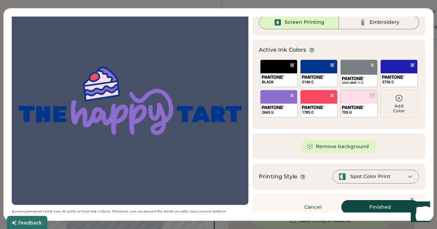
scroll to position [38, 0]
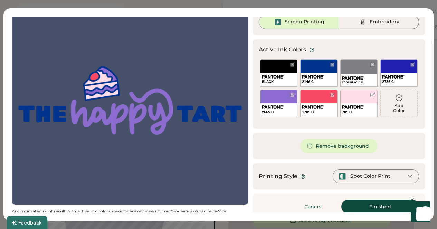
click at [306, 147] on icon at bounding box center [309, 146] width 6 height 6
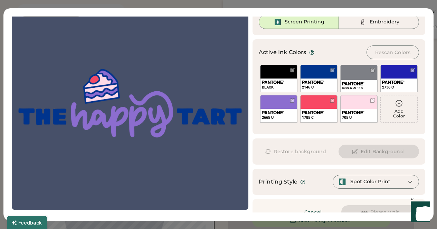
scroll to position [0, 0]
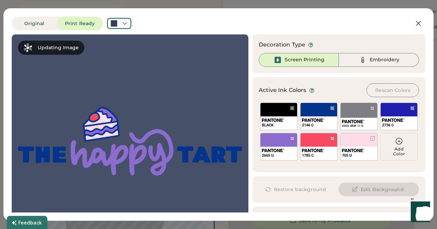
click at [126, 22] on icon at bounding box center [124, 23] width 6 height 6
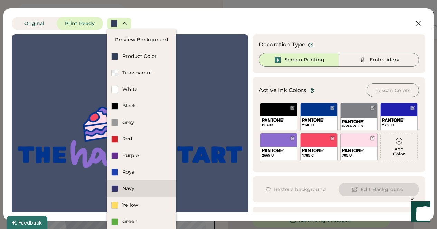
click at [127, 186] on div "Navy" at bounding box center [147, 189] width 50 height 7
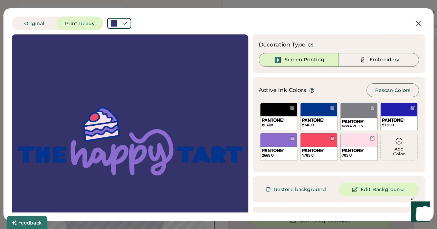
click at [123, 22] on icon at bounding box center [124, 23] width 6 height 6
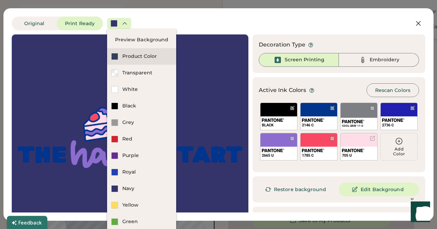
click at [130, 61] on div "Product Color" at bounding box center [141, 56] width 69 height 17
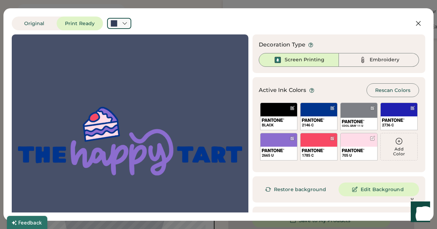
click at [120, 21] on div at bounding box center [119, 23] width 24 height 11
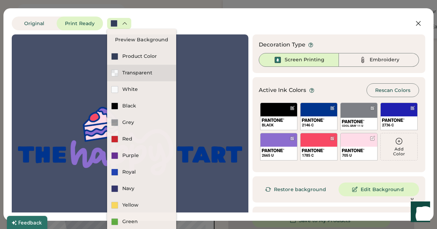
click at [125, 76] on div "Transparent" at bounding box center [147, 73] width 50 height 7
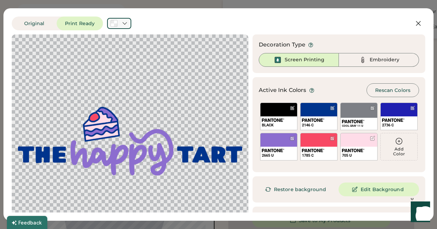
click at [117, 23] on div at bounding box center [113, 23] width 7 height 7
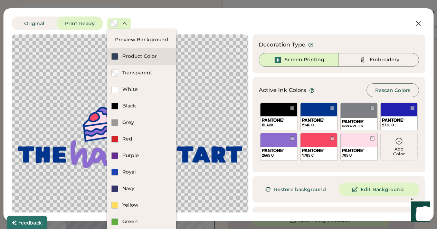
click at [121, 56] on div "Product Color" at bounding box center [141, 56] width 69 height 17
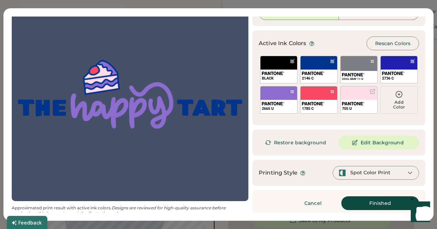
scroll to position [51, 0]
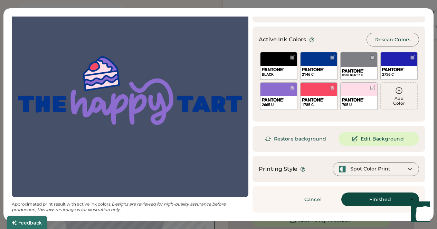
click at [385, 175] on div "Spot Color Print" at bounding box center [375, 170] width 86 height 14
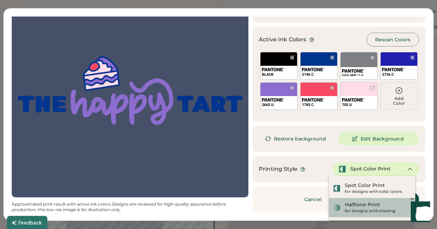
scroll to position [93, 0]
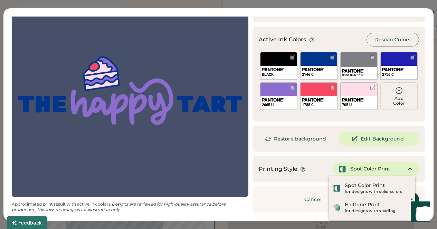
click at [375, 125] on div "Decoration Type Screen Printing Embroidery Active Ink Colors Rescan Colors Add …" at bounding box center [338, 98] width 173 height 229
click at [409, 6] on div "Original Print Ready Updating Image Approximated print result with active ink c…" at bounding box center [218, 114] width 437 height 229
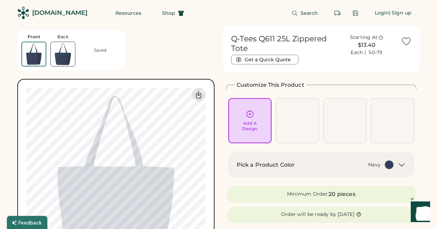
click at [187, 45] on div "Front Back Saved 0% 0%" at bounding box center [115, 151] width 197 height 250
click at [160, 15] on button "Shop" at bounding box center [173, 13] width 39 height 14
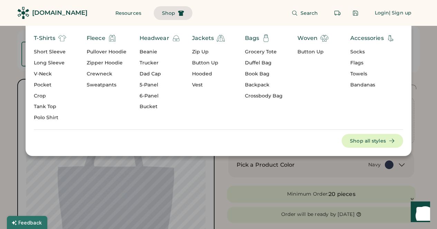
click at [260, 49] on div "Grocery Tote" at bounding box center [264, 52] width 38 height 7
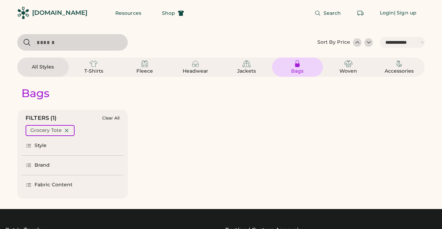
select select "*****"
select select "*"
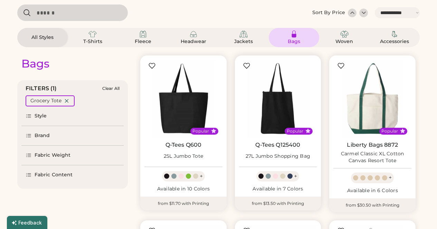
select select "*****"
select select "*"
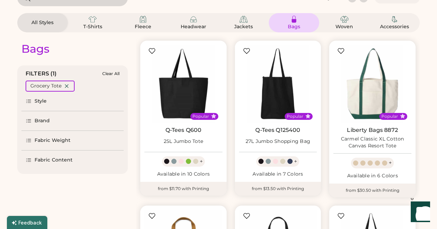
scroll to position [43, 0]
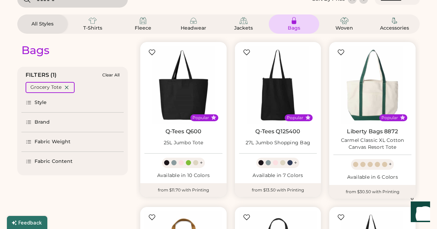
click at [30, 100] on icon at bounding box center [29, 103] width 6 height 6
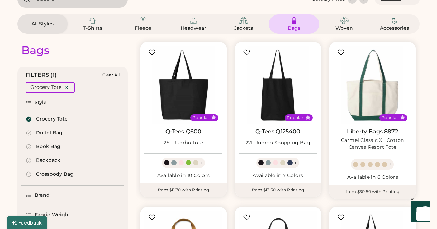
click at [30, 100] on icon at bounding box center [29, 103] width 6 height 6
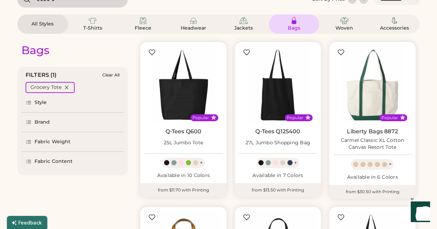
click at [39, 145] on div "Fabric Weight" at bounding box center [53, 142] width 36 height 7
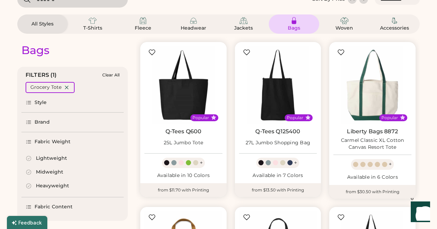
click at [39, 145] on div "Fabric Weight" at bounding box center [53, 142] width 36 height 7
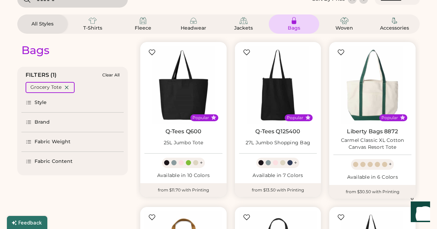
click at [55, 140] on div "Fabric Weight" at bounding box center [53, 142] width 36 height 7
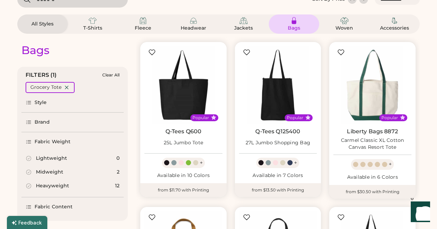
click at [41, 172] on div "Midweight" at bounding box center [49, 172] width 27 height 7
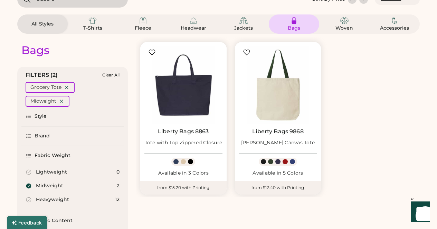
click at [32, 187] on div "Midweight" at bounding box center [45, 186] width 38 height 7
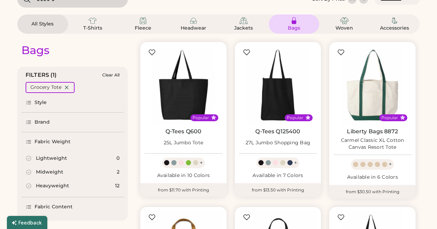
click at [32, 187] on div "Heavyweight" at bounding box center [47, 186] width 43 height 7
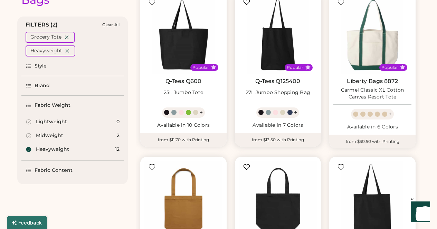
scroll to position [94, 0]
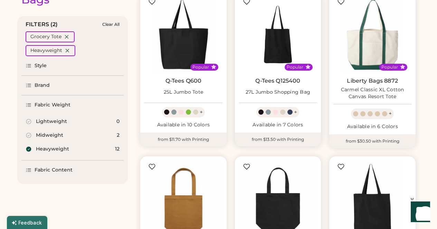
click at [269, 61] on img at bounding box center [278, 35] width 78 height 78
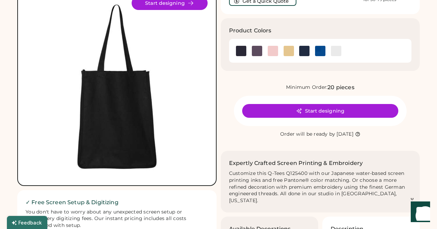
scroll to position [60, 0]
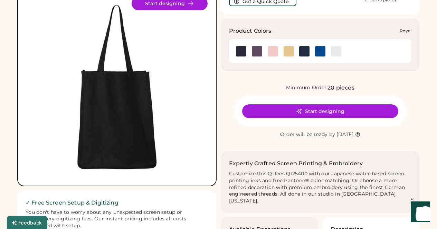
click at [318, 53] on img at bounding box center [320, 51] width 10 height 10
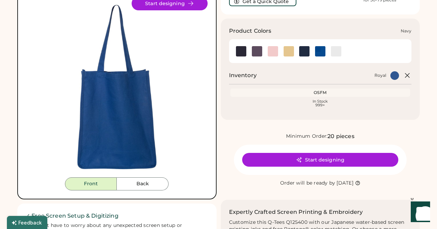
click at [305, 51] on img at bounding box center [304, 51] width 10 height 10
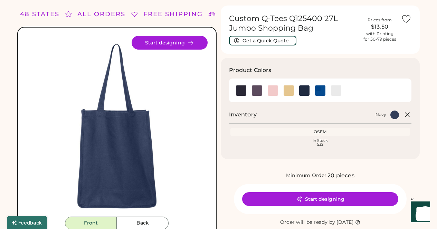
scroll to position [18, 0]
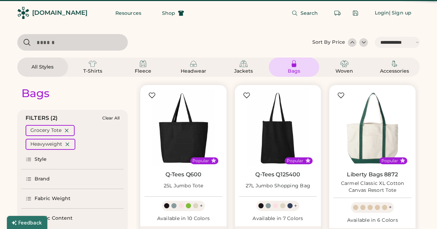
select select "*****"
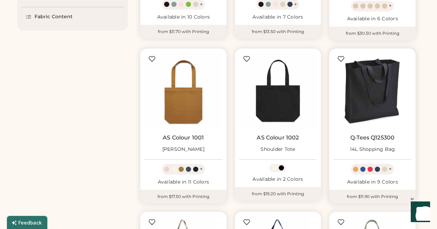
scroll to position [211, 0]
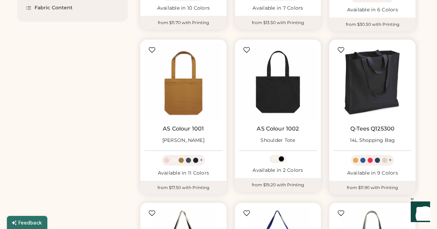
drag, startPoint x: 374, startPoint y: 98, endPoint x: 376, endPoint y: 94, distance: 5.1
click at [376, 94] on img at bounding box center [372, 83] width 78 height 78
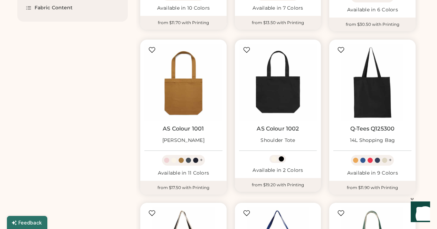
scroll to position [330, 0]
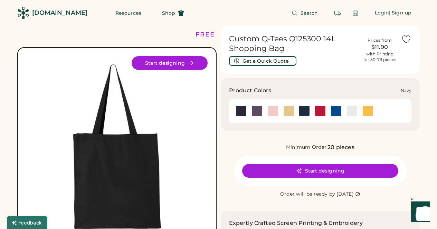
click at [301, 113] on img at bounding box center [304, 111] width 10 height 10
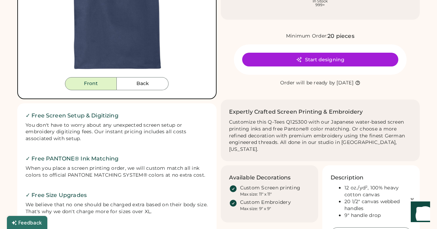
scroll to position [207, 0]
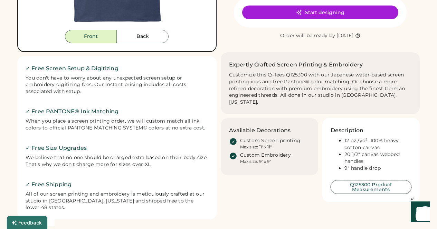
click at [372, 181] on button "Q125300 Product Measurements" at bounding box center [370, 187] width 81 height 14
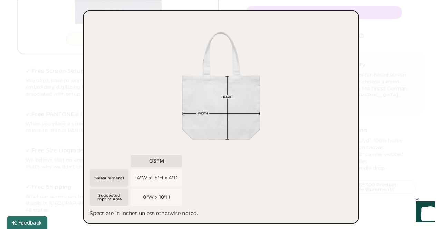
click at [413, 136] on div at bounding box center [221, 114] width 442 height 229
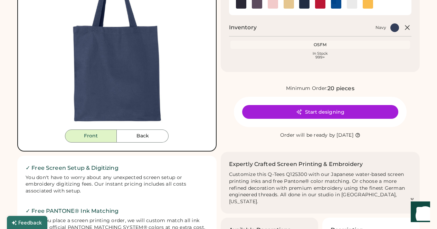
scroll to position [107, 0]
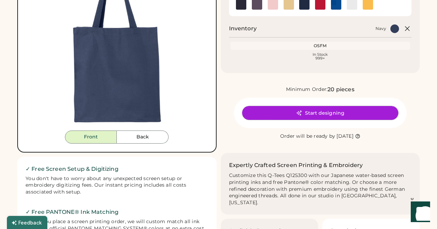
click at [312, 109] on button "Start designing" at bounding box center [320, 113] width 156 height 14
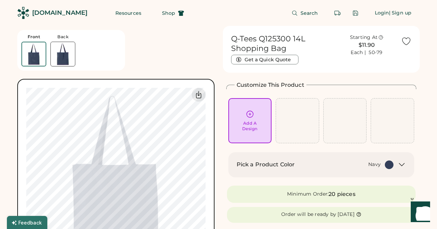
click at [249, 115] on icon at bounding box center [249, 114] width 7 height 7
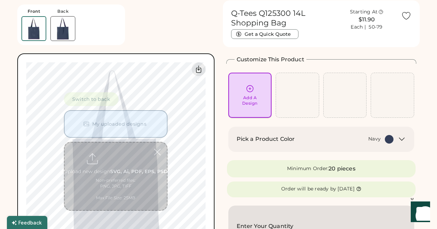
scroll to position [26, 0]
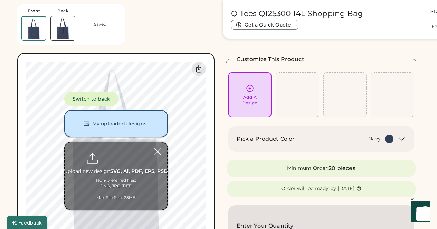
click at [103, 125] on button "My uploaded designs" at bounding box center [116, 124] width 104 height 28
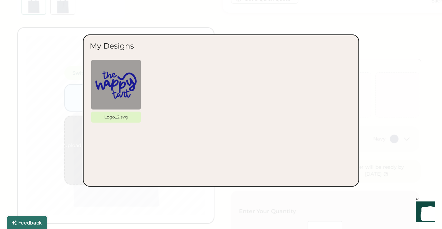
click at [232, 13] on div at bounding box center [221, 114] width 442 height 229
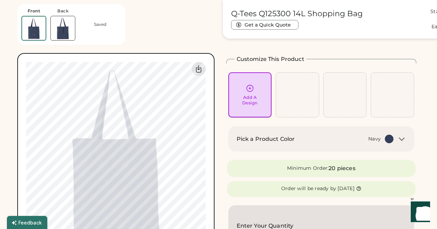
click at [238, 82] on div "Add A Design" at bounding box center [249, 94] width 43 height 45
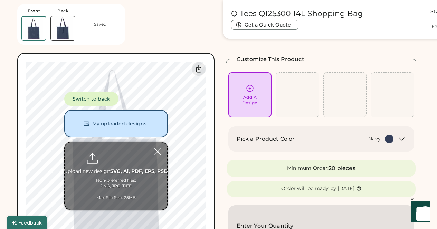
click at [119, 171] on input "file" at bounding box center [116, 177] width 102 height 68
type input "**********"
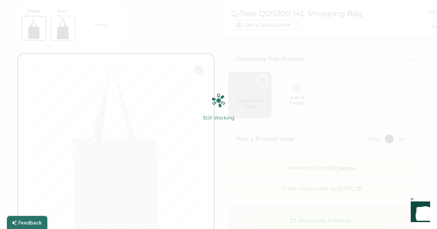
click at [191, 101] on div "Still Working 100% 100%" at bounding box center [218, 115] width 86 height 42
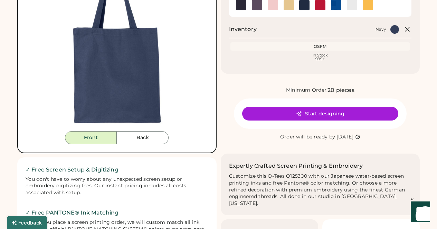
scroll to position [107, 0]
